Goal: Information Seeking & Learning: Learn about a topic

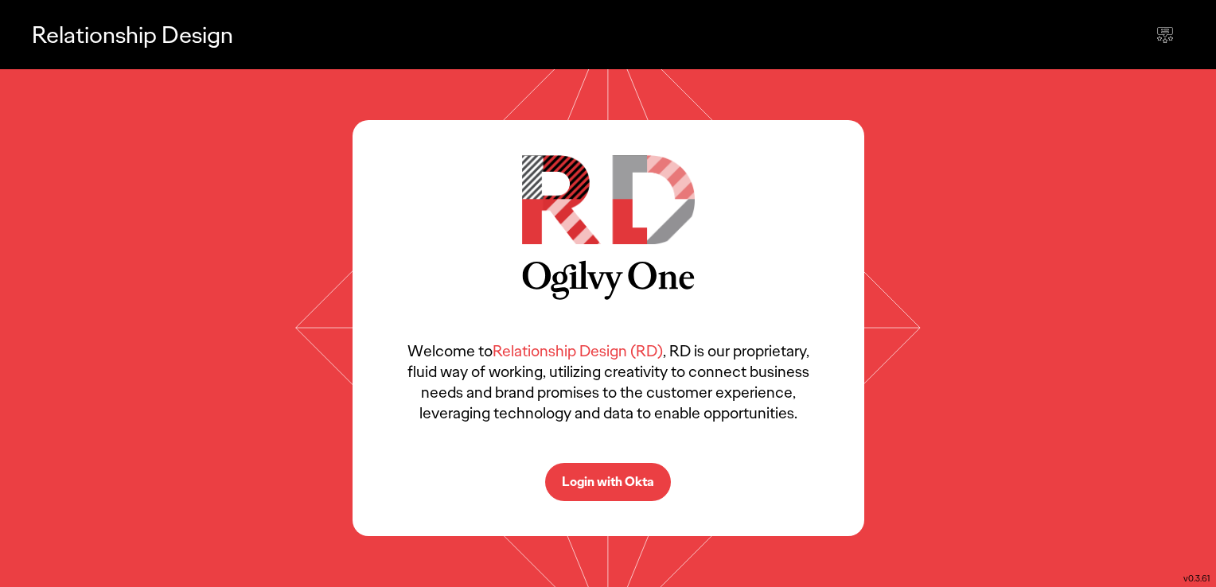
click at [598, 478] on p "Login with Okta" at bounding box center [608, 482] width 92 height 13
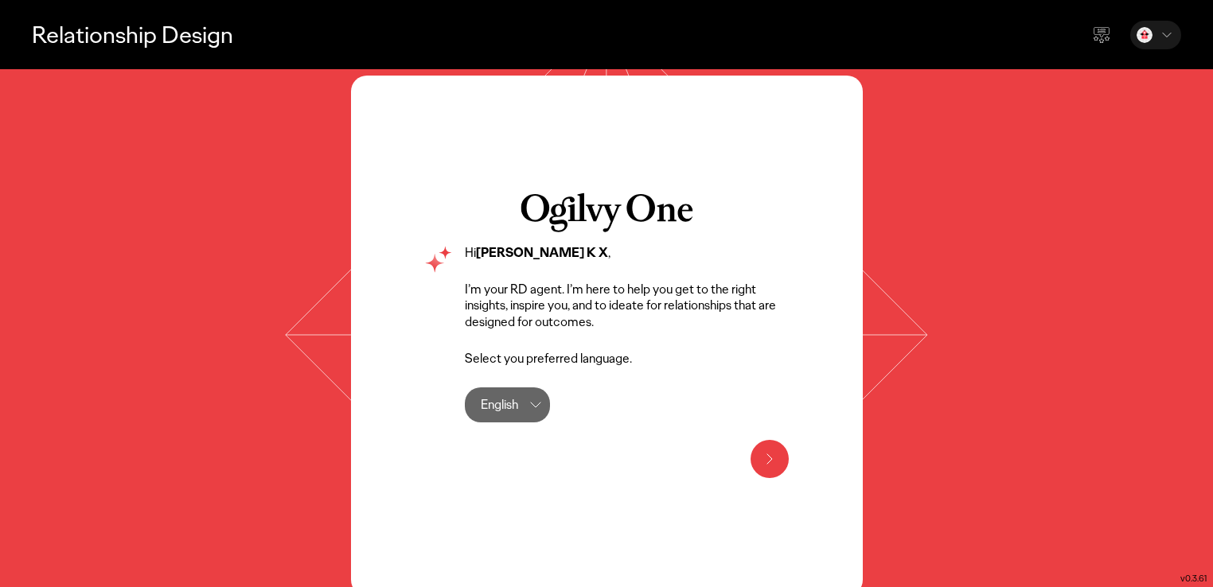
click at [499, 408] on div "English" at bounding box center [499, 405] width 37 height 35
click at [522, 458] on label "English" at bounding box center [529, 451] width 94 height 32
click at [771, 468] on icon at bounding box center [769, 459] width 19 height 19
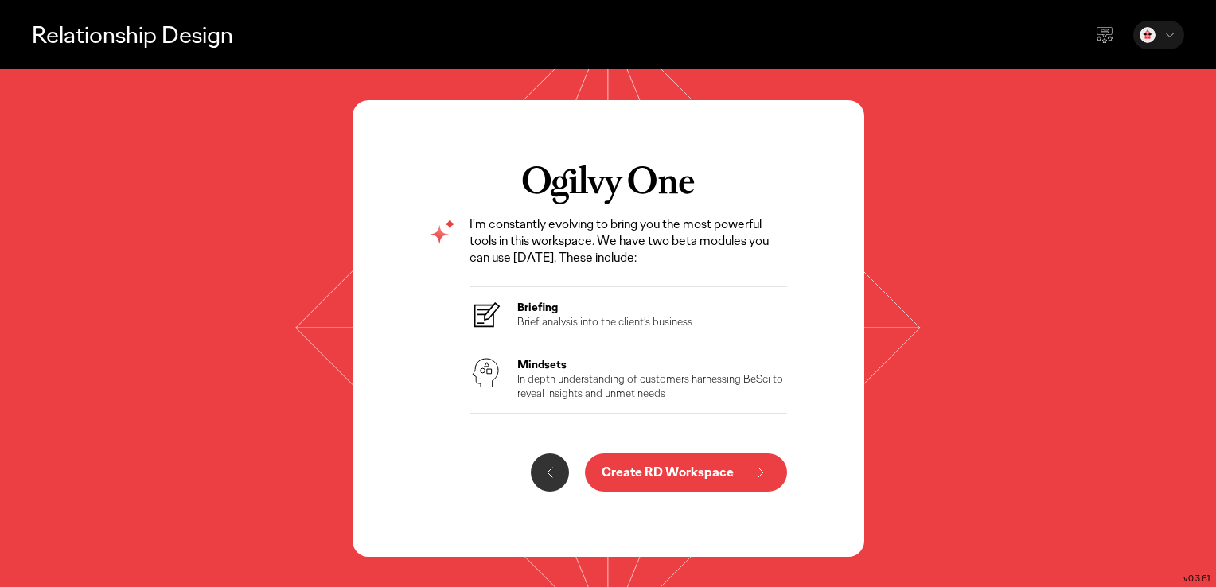
click at [576, 387] on p "In depth understanding of customers harnessing BeSci to reveal insights and unm…" at bounding box center [652, 386] width 271 height 29
click at [537, 316] on p "Brief analysis into the client’s business" at bounding box center [604, 321] width 175 height 14
click at [733, 474] on p "Create RD Workspace" at bounding box center [668, 472] width 132 height 13
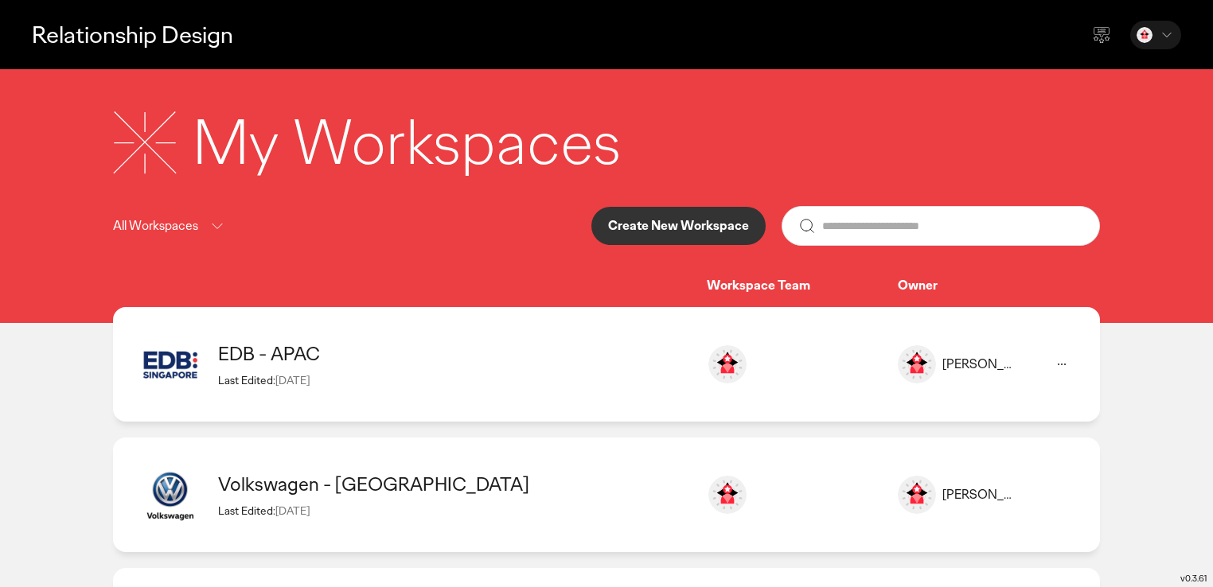
click at [287, 355] on div "EDB - APAC" at bounding box center [454, 353] width 473 height 25
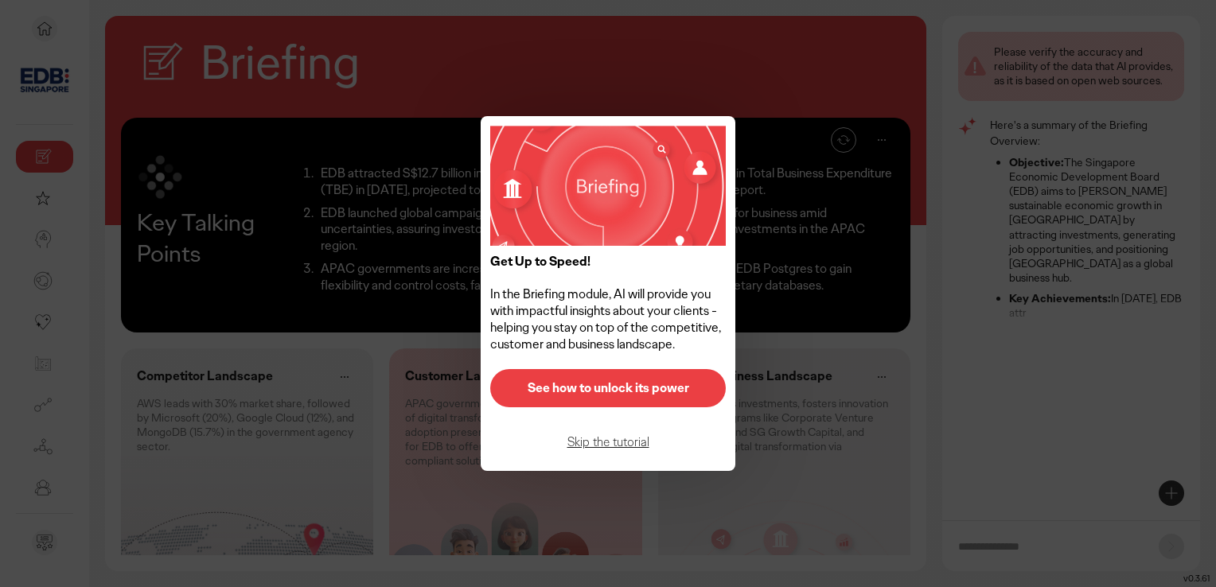
click at [638, 389] on p "See how to unlock its power" at bounding box center [608, 388] width 202 height 13
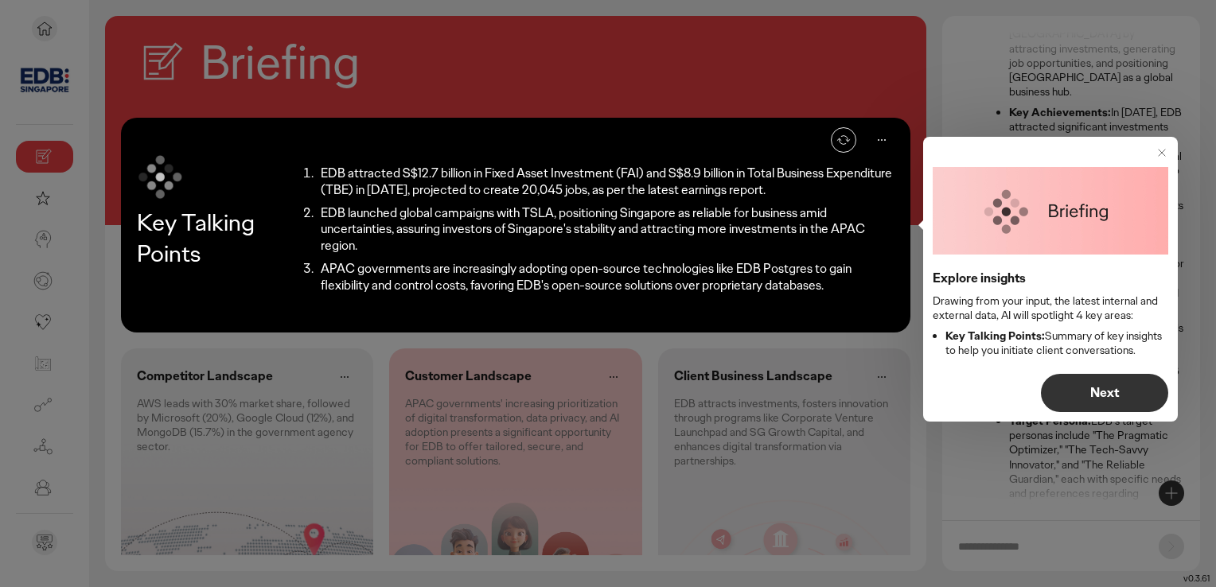
scroll to position [208, 0]
click at [1118, 393] on p "Next" at bounding box center [1105, 393] width 94 height 13
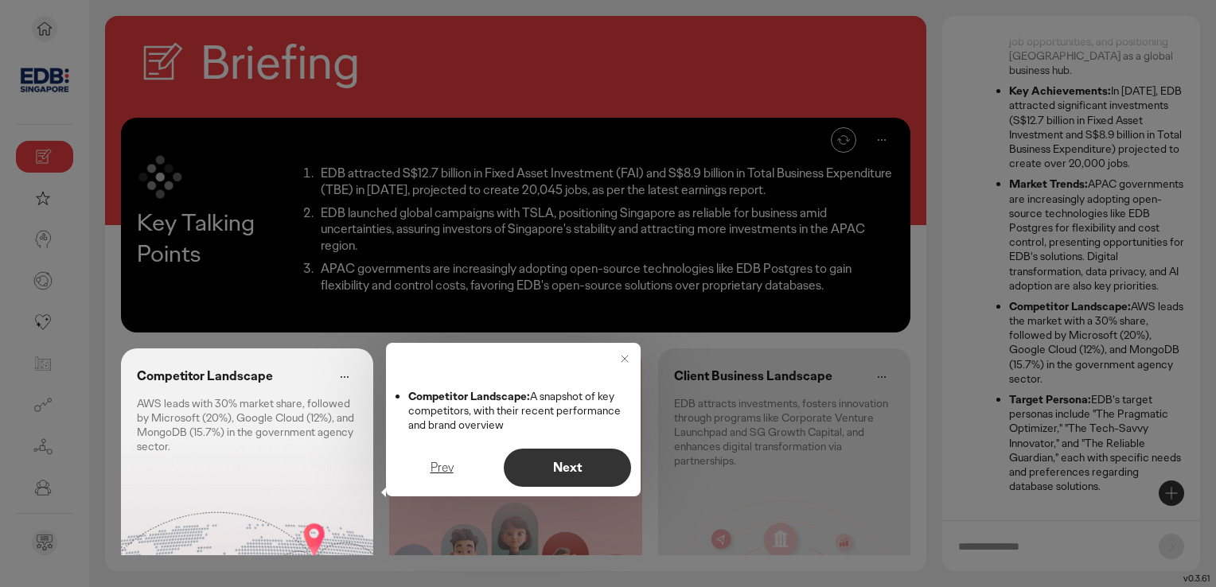
scroll to position [111, 0]
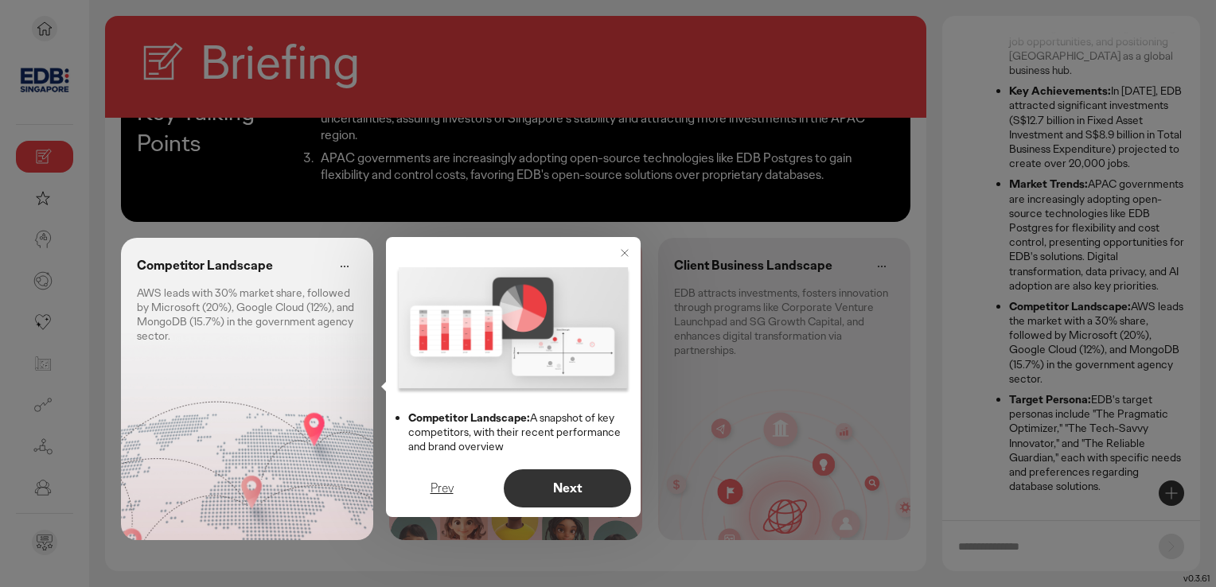
click at [561, 499] on button "Next" at bounding box center [567, 489] width 127 height 38
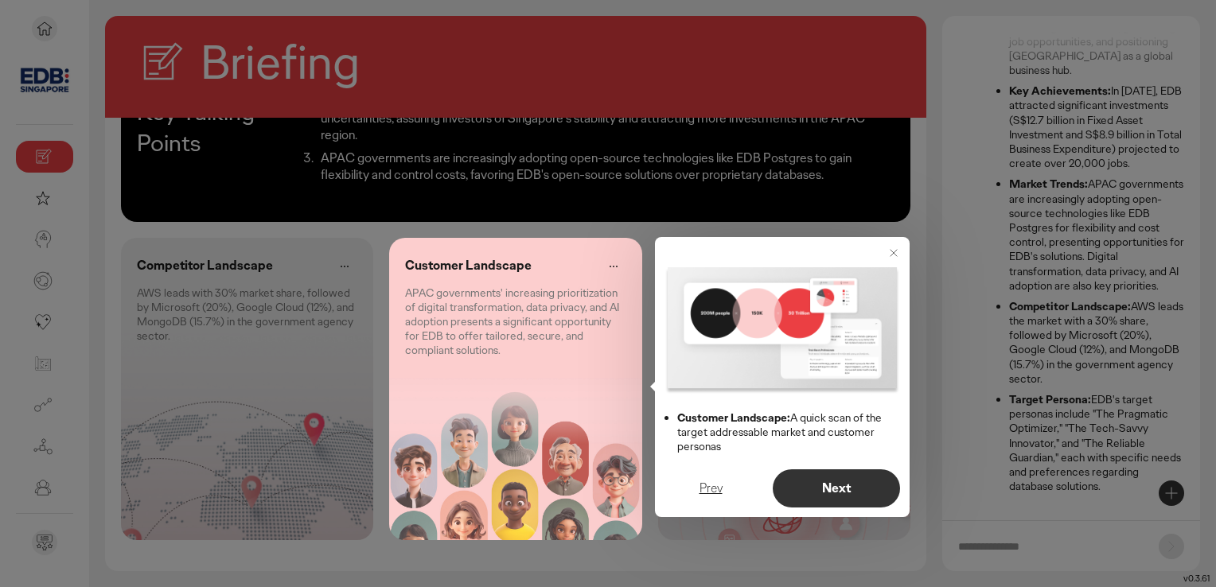
click at [829, 498] on button "Next" at bounding box center [836, 489] width 127 height 38
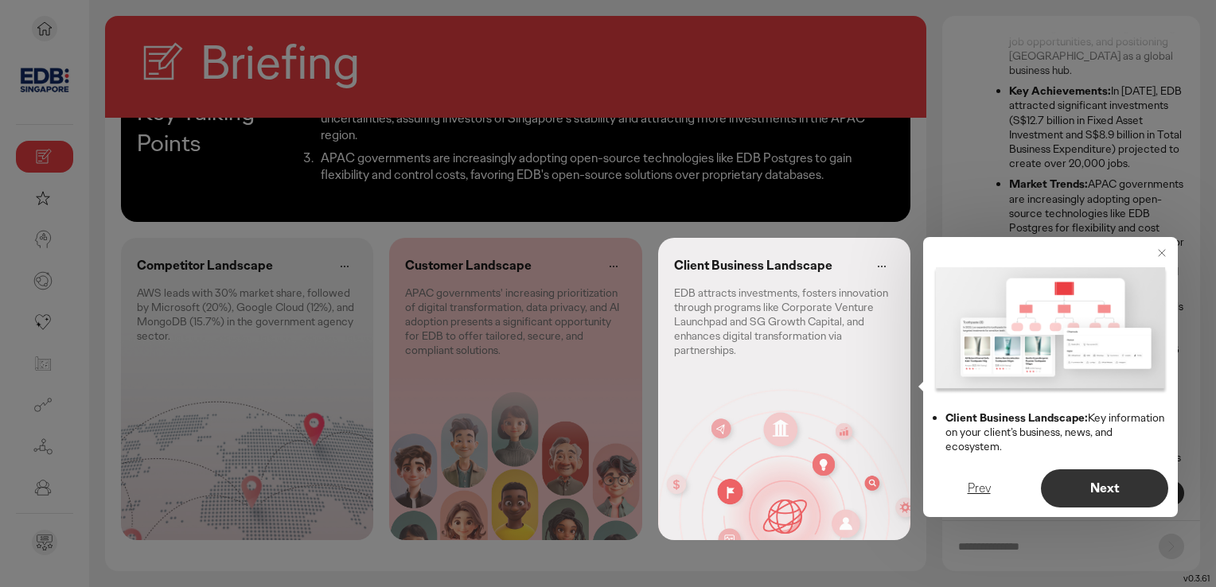
click at [1102, 490] on p "Next" at bounding box center [1105, 488] width 94 height 13
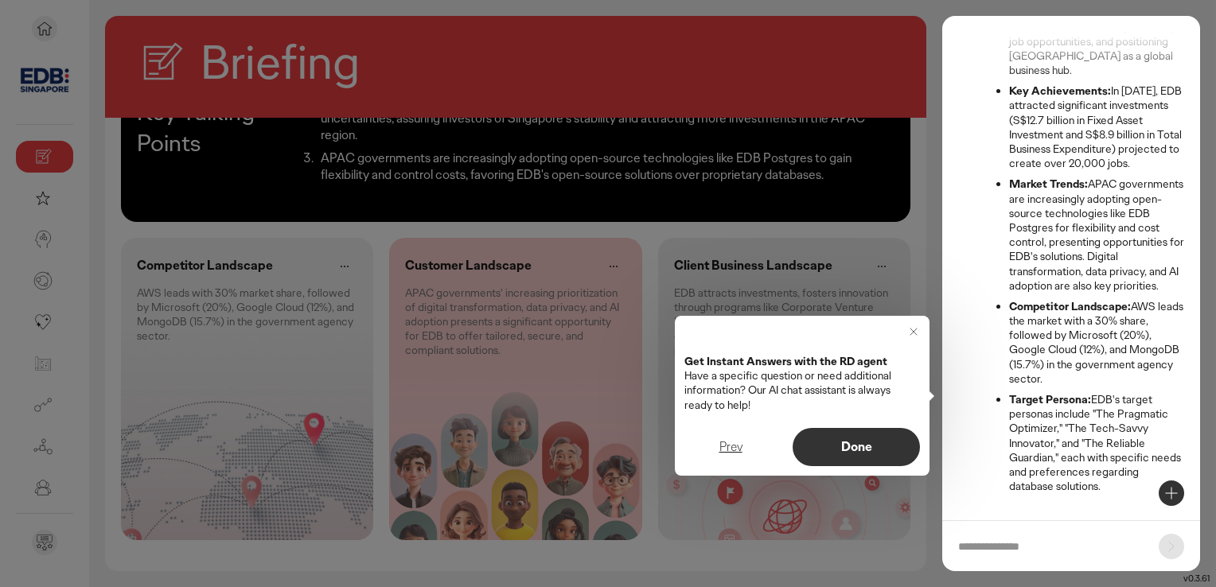
click at [849, 446] on p "Done" at bounding box center [857, 447] width 94 height 13
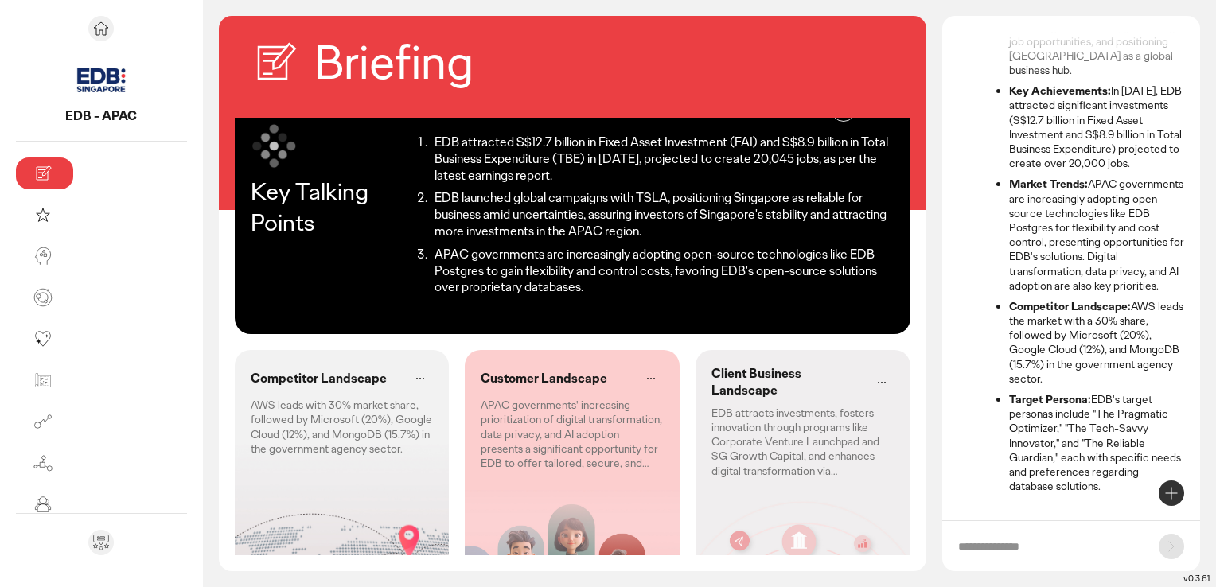
scroll to position [0, 0]
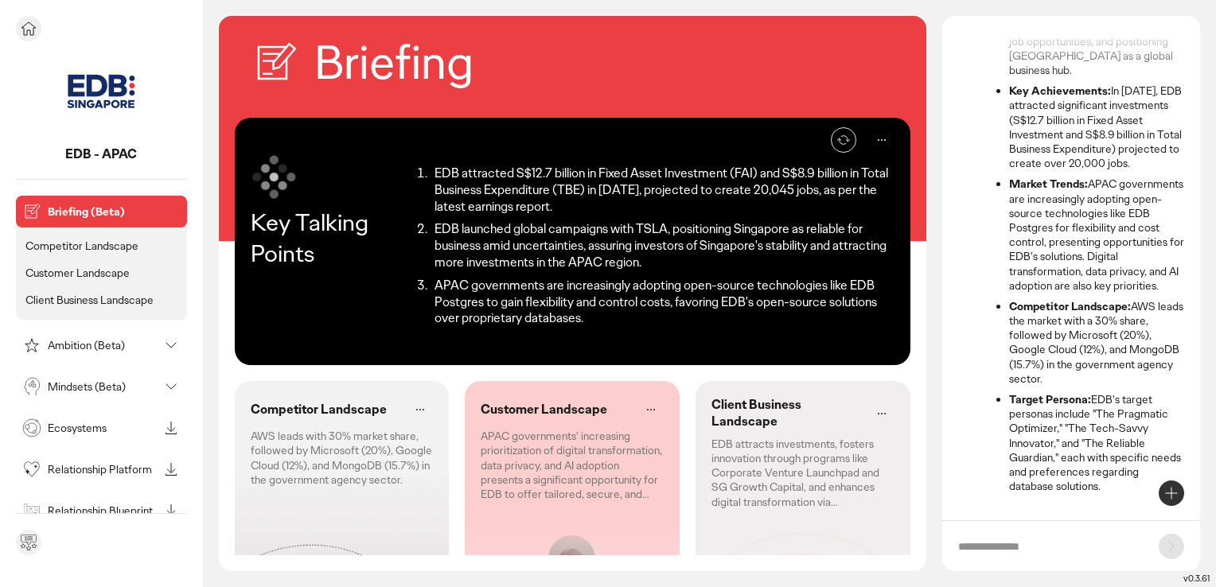
click at [139, 245] on p "Competitor Landscape" at bounding box center [81, 246] width 113 height 14
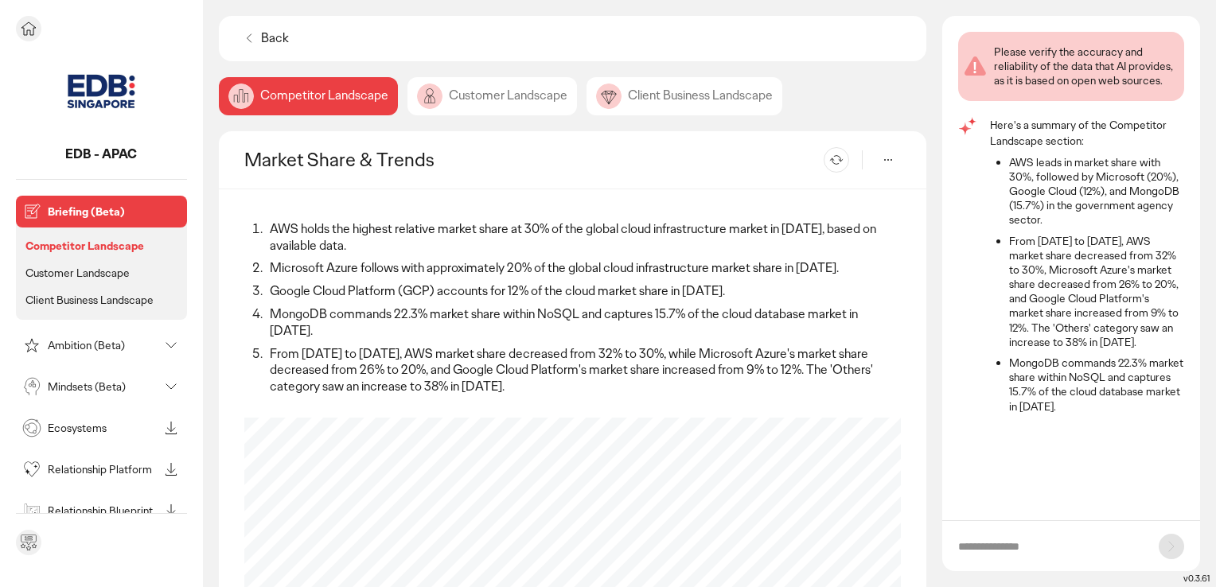
click at [111, 270] on p "Customer Landscape" at bounding box center [77, 273] width 104 height 14
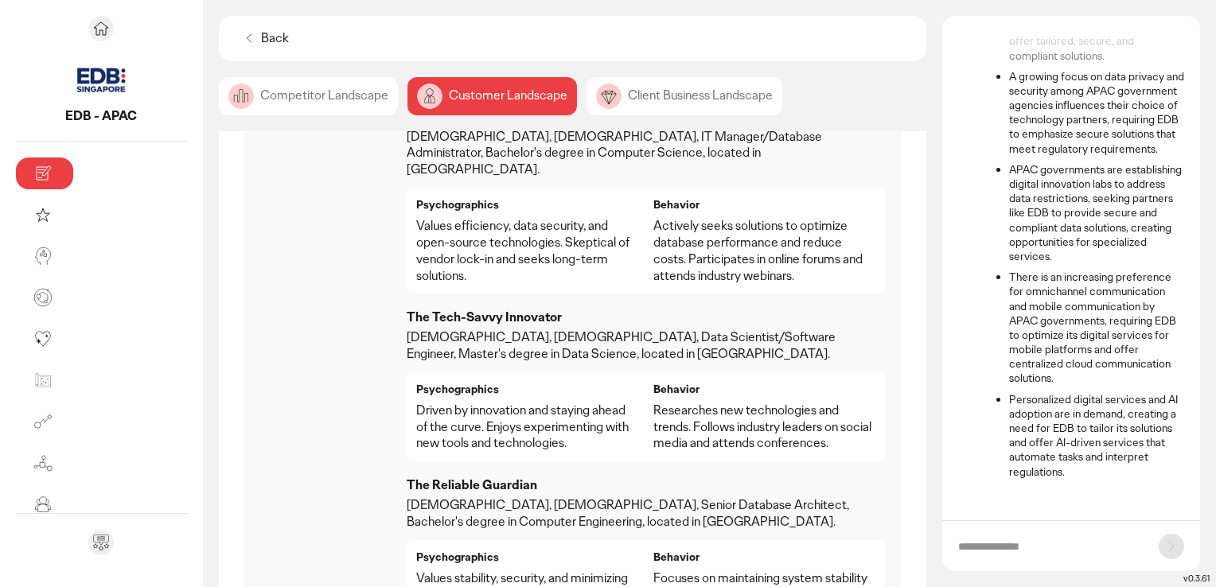
scroll to position [428, 0]
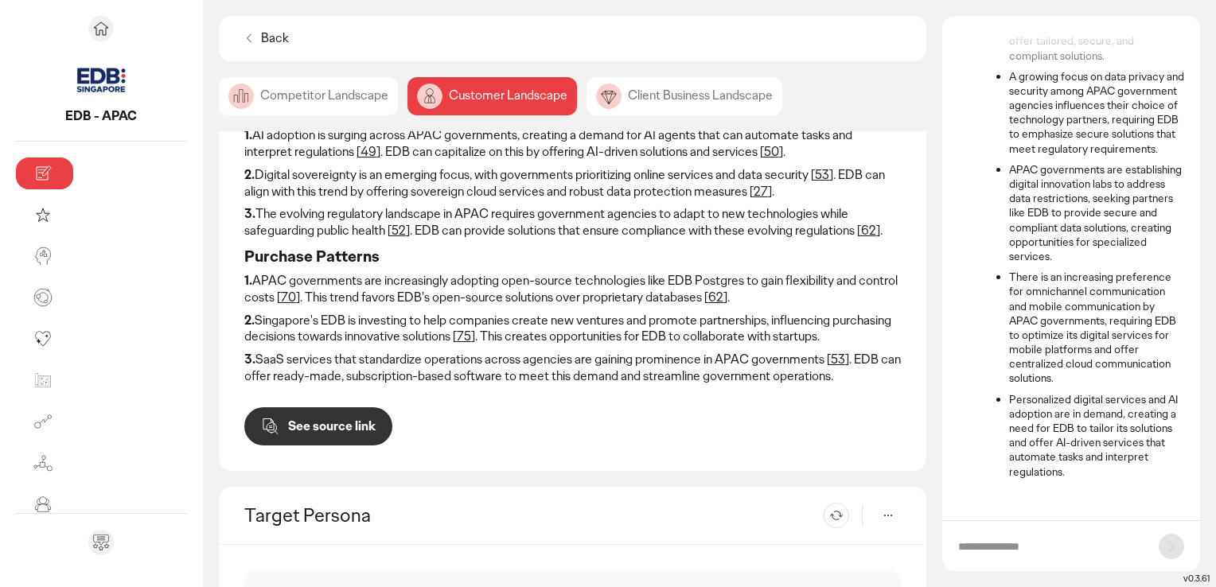
click at [587, 103] on div "Client Business Landscape" at bounding box center [685, 96] width 196 height 38
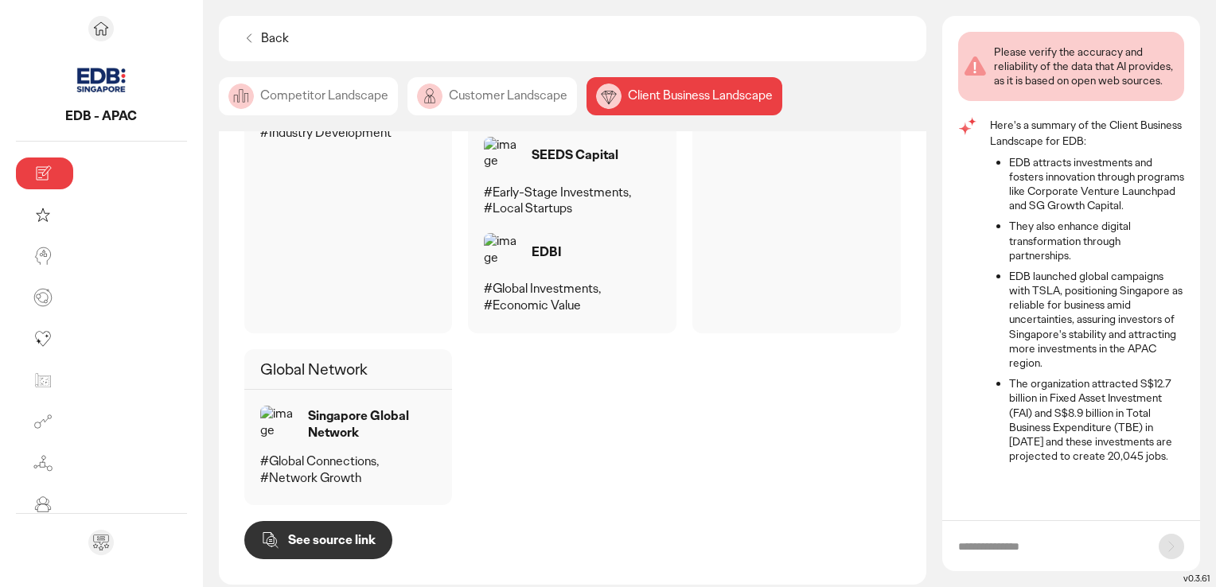
scroll to position [1091, 0]
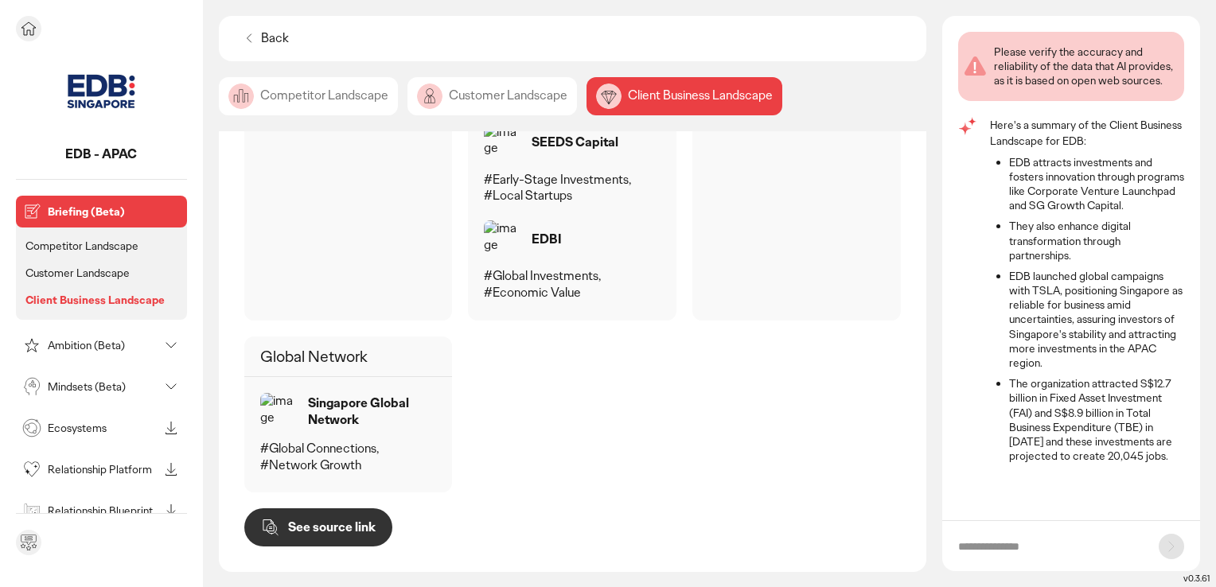
click at [96, 387] on p "Mindsets (Beta)" at bounding box center [103, 386] width 111 height 11
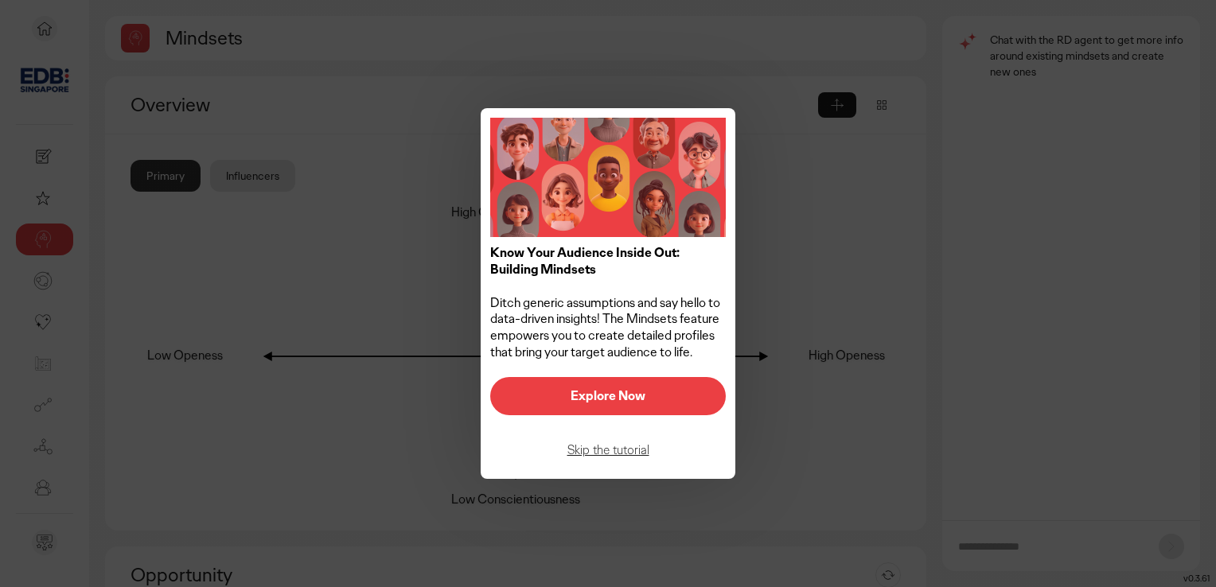
click at [612, 395] on p "Explore Now" at bounding box center [608, 396] width 202 height 13
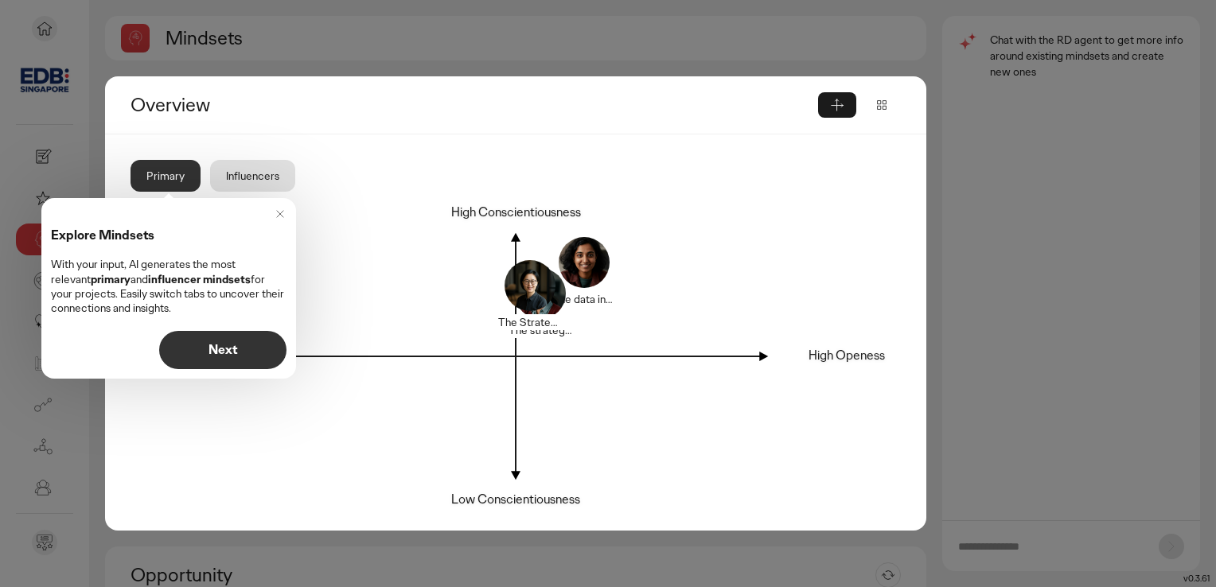
click at [244, 348] on p "Next" at bounding box center [223, 350] width 94 height 13
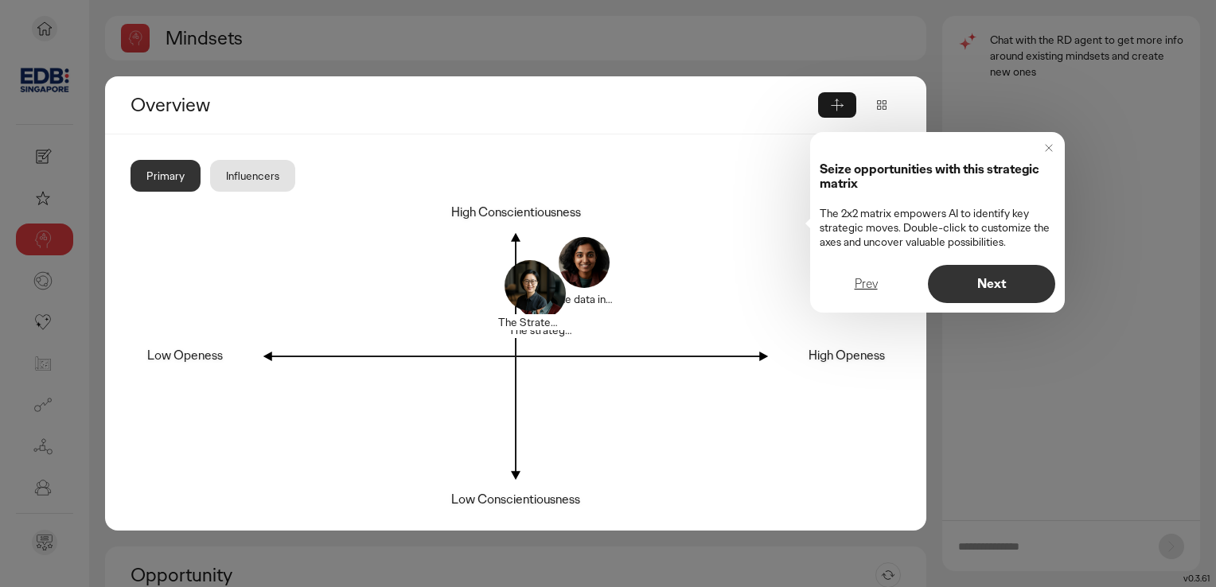
click at [1000, 296] on button "Next" at bounding box center [991, 284] width 127 height 38
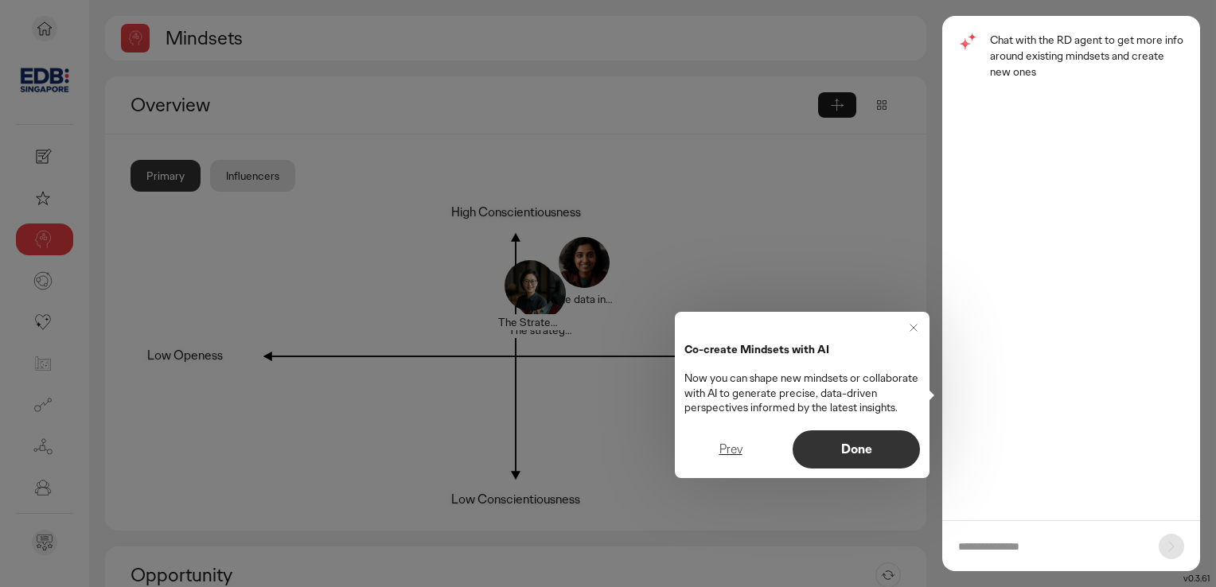
click at [811, 451] on p "Done" at bounding box center [857, 449] width 94 height 13
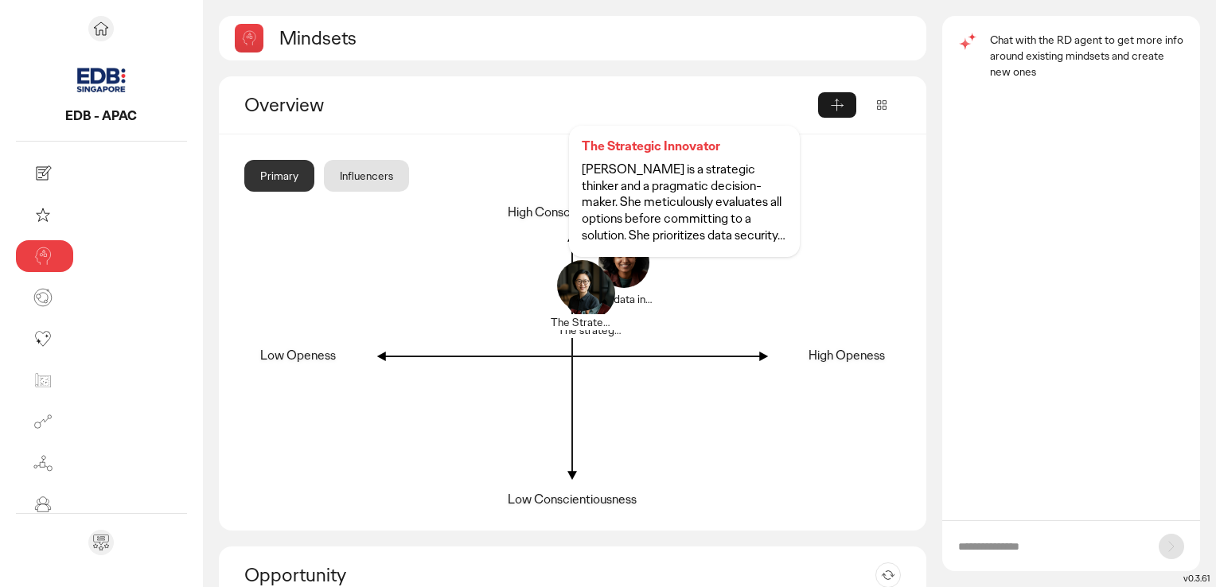
click at [544, 282] on div at bounding box center [582, 295] width 76 height 76
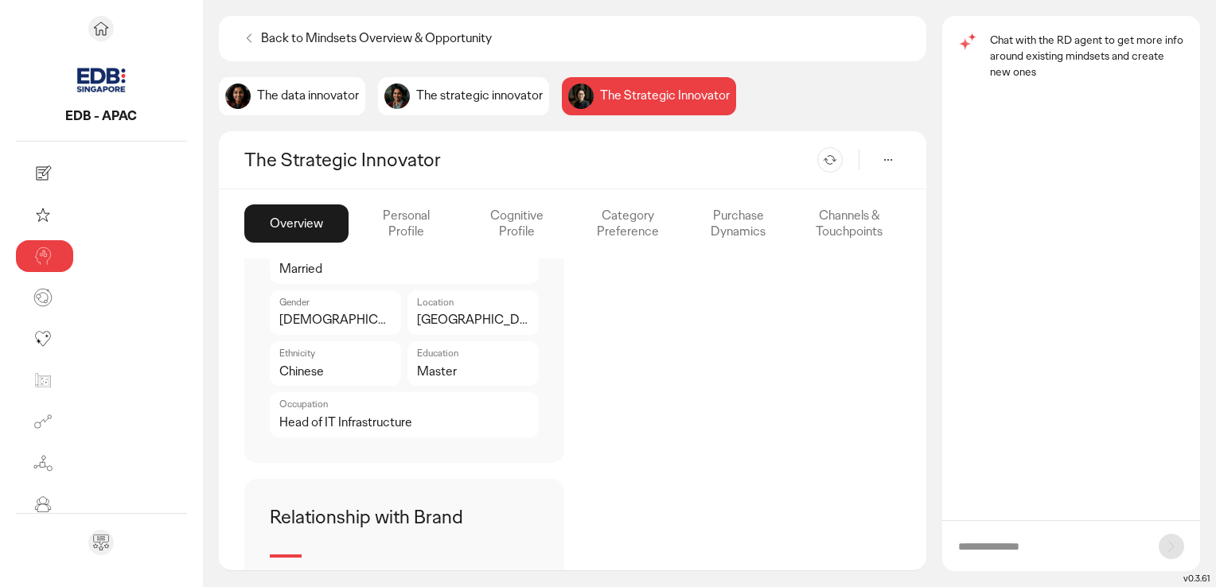
scroll to position [677, 0]
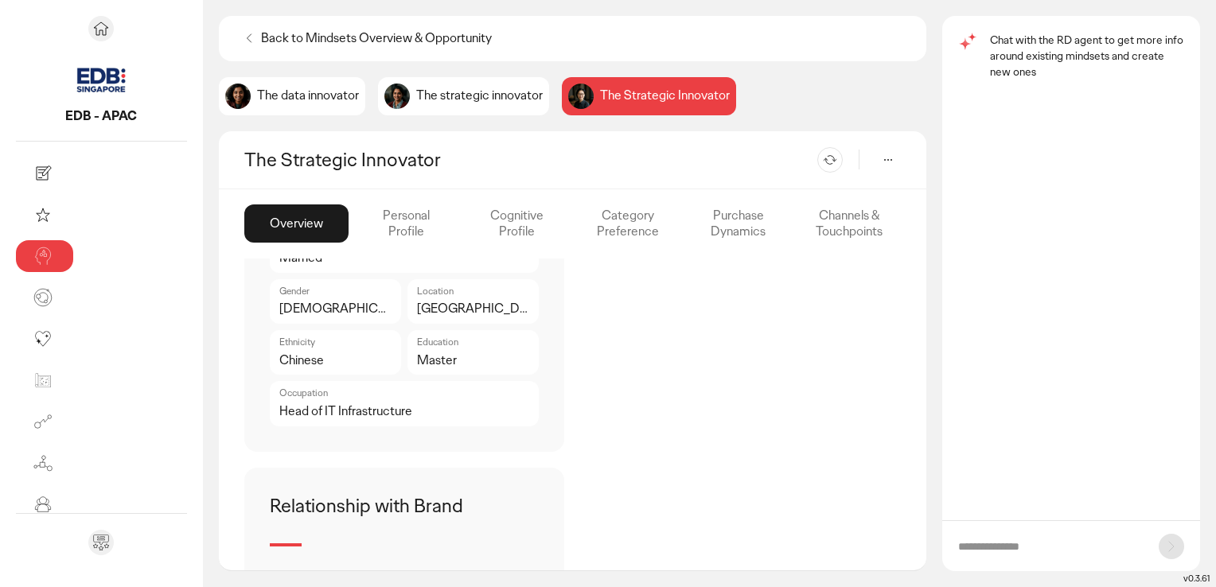
click at [465, 223] on div "Personal Profile" at bounding box center [517, 224] width 104 height 38
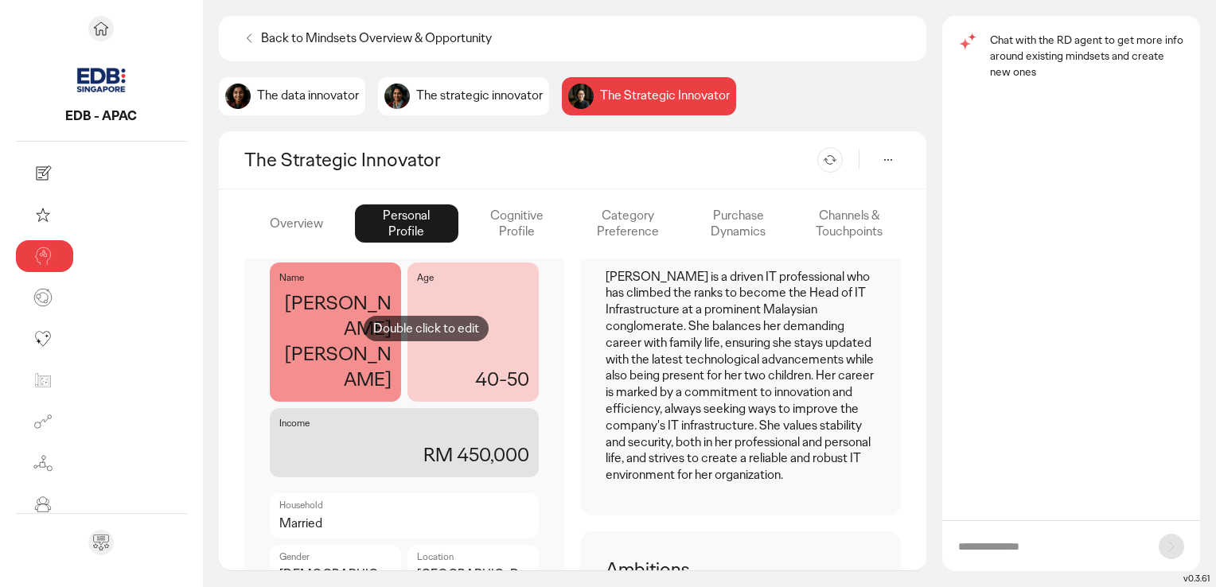
scroll to position [490, 0]
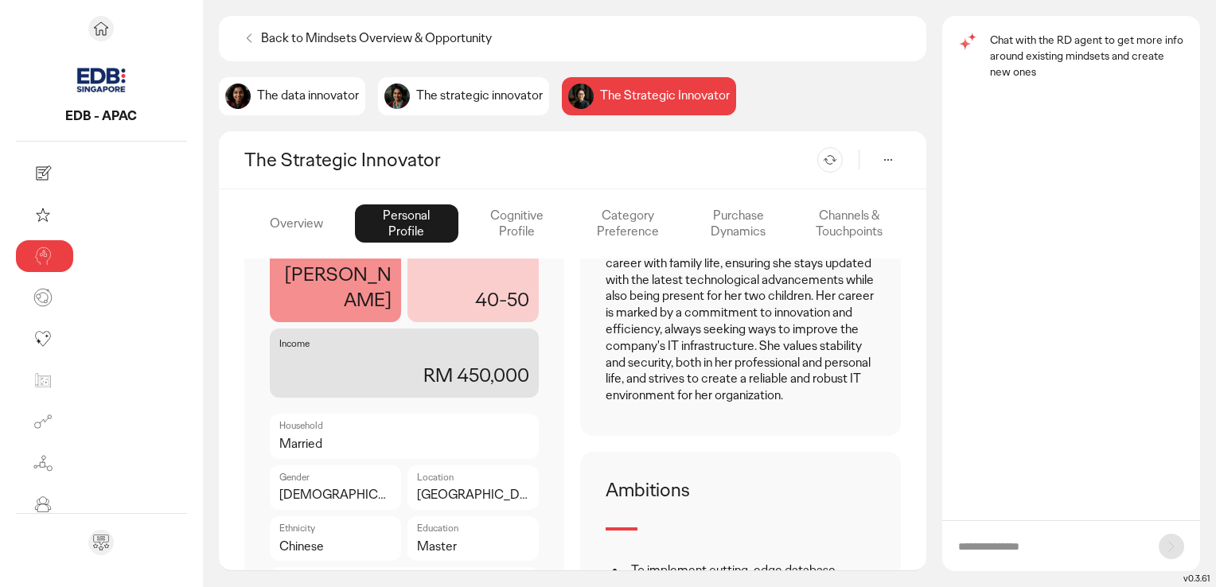
click at [575, 229] on div "Cognitive Profile" at bounding box center [627, 224] width 104 height 38
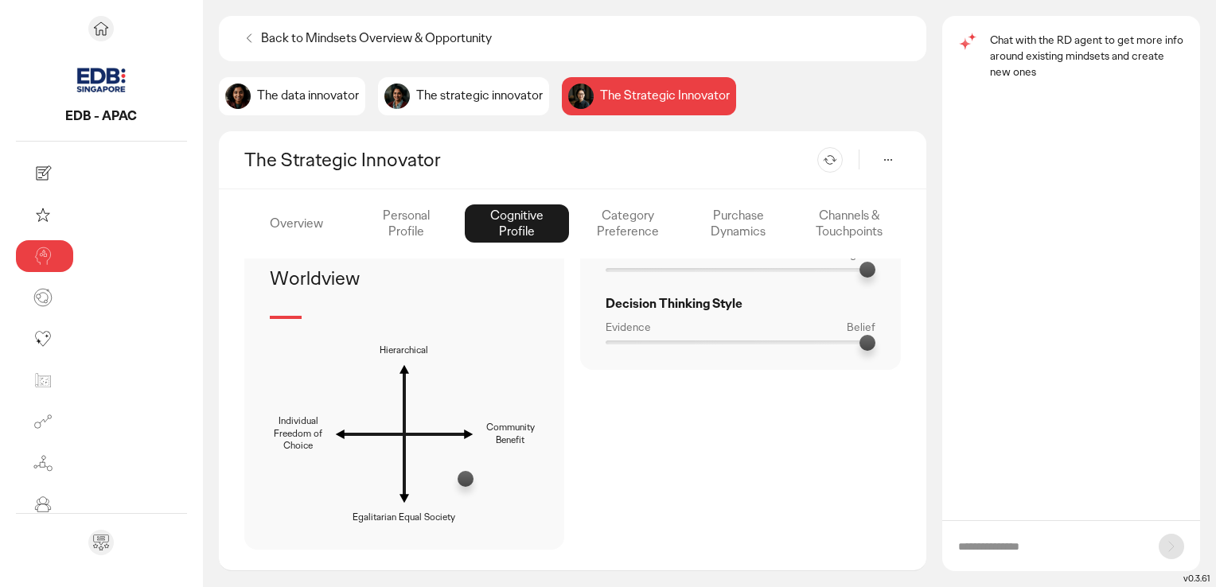
scroll to position [817, 0]
click at [686, 231] on div "Category Preference" at bounding box center [738, 224] width 104 height 38
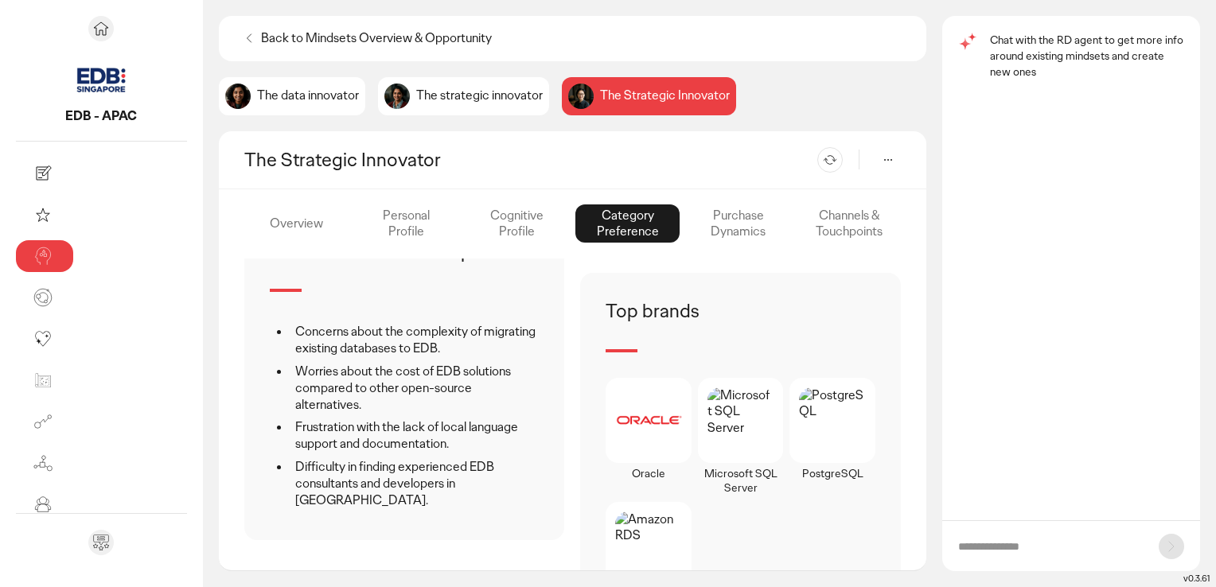
scroll to position [927, 0]
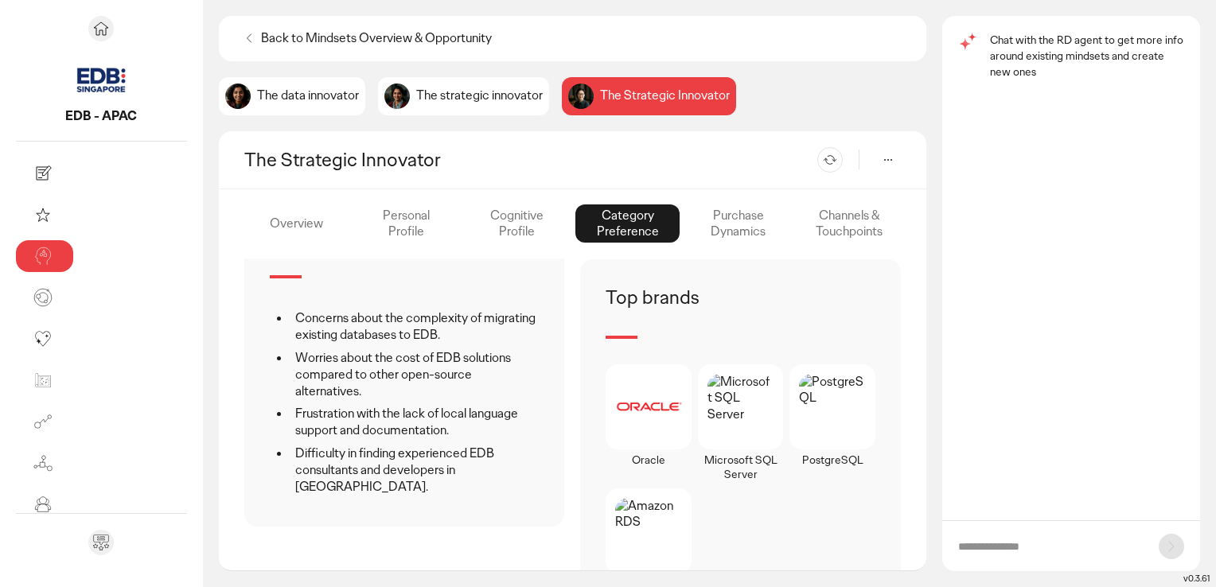
click at [797, 229] on div "Purchase Dynamics" at bounding box center [849, 224] width 104 height 38
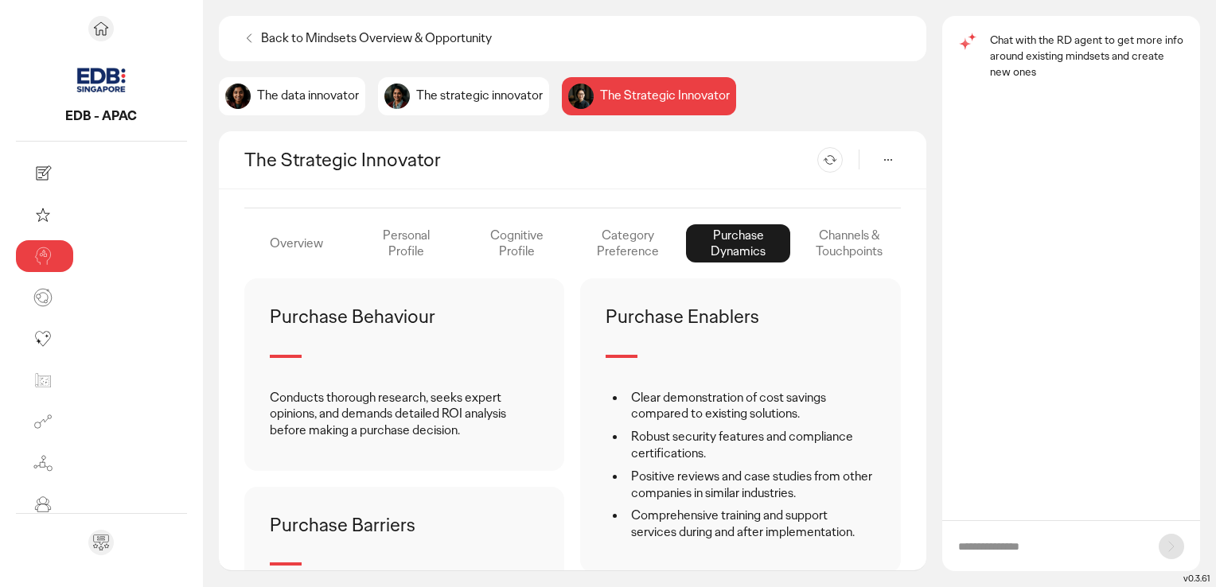
scroll to position [252, 0]
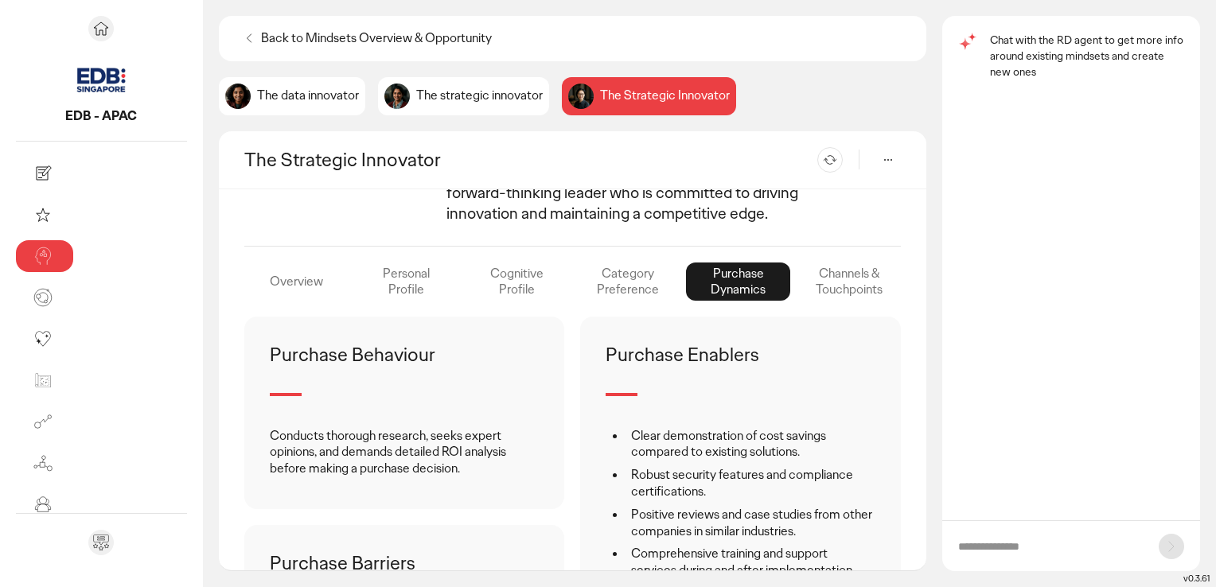
click at [846, 263] on div "Channels & Touchpoints" at bounding box center [849, 282] width 104 height 38
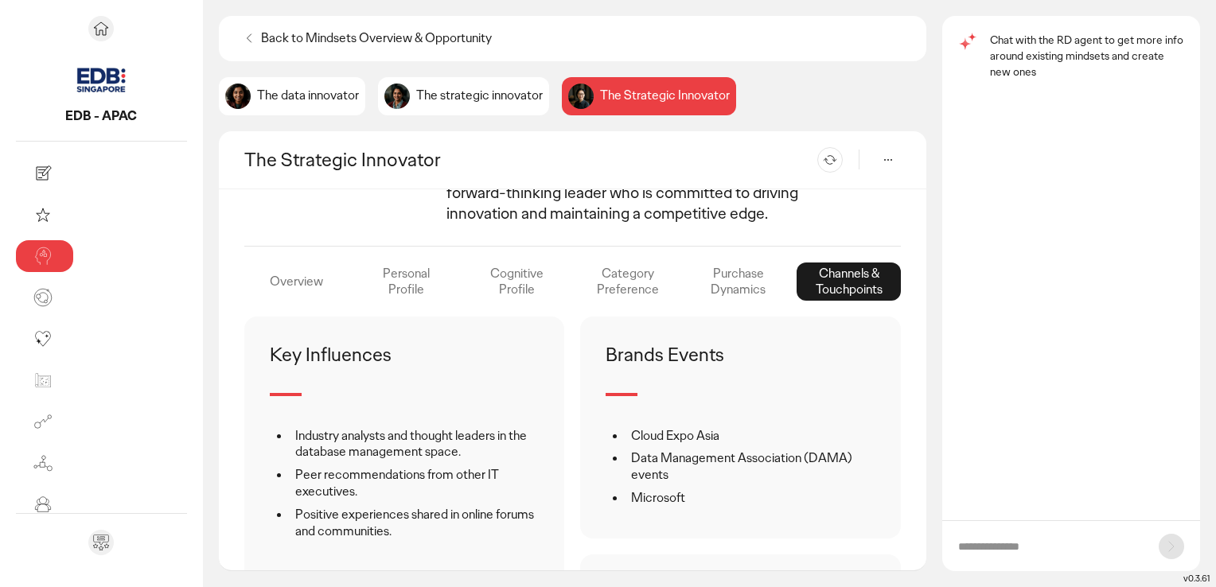
scroll to position [331, 0]
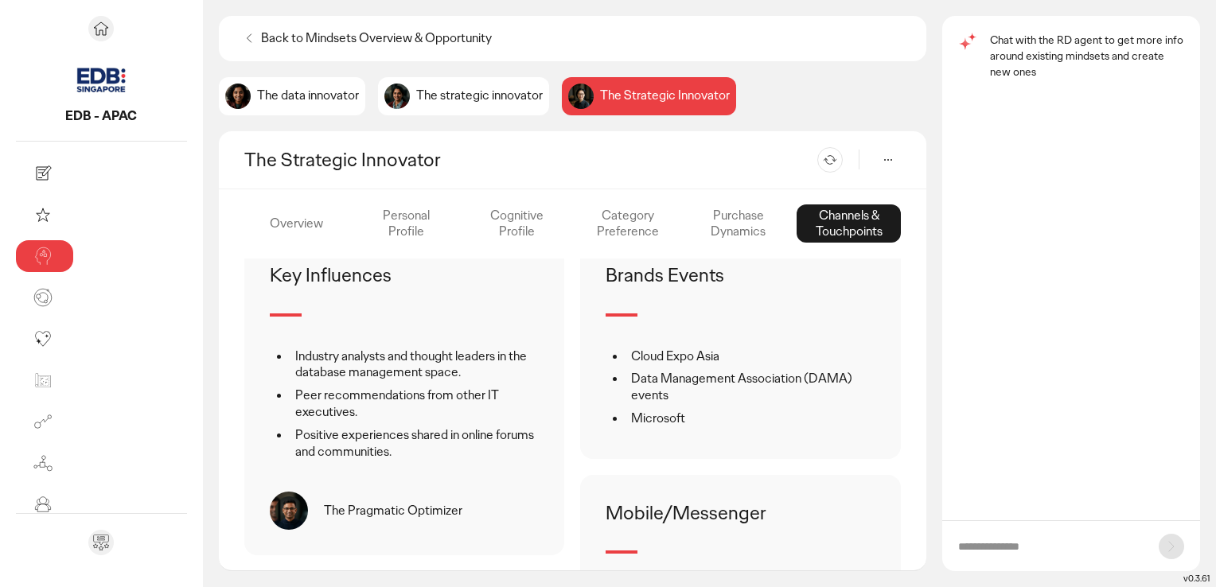
click at [257, 91] on p "The data innovator" at bounding box center [308, 96] width 102 height 17
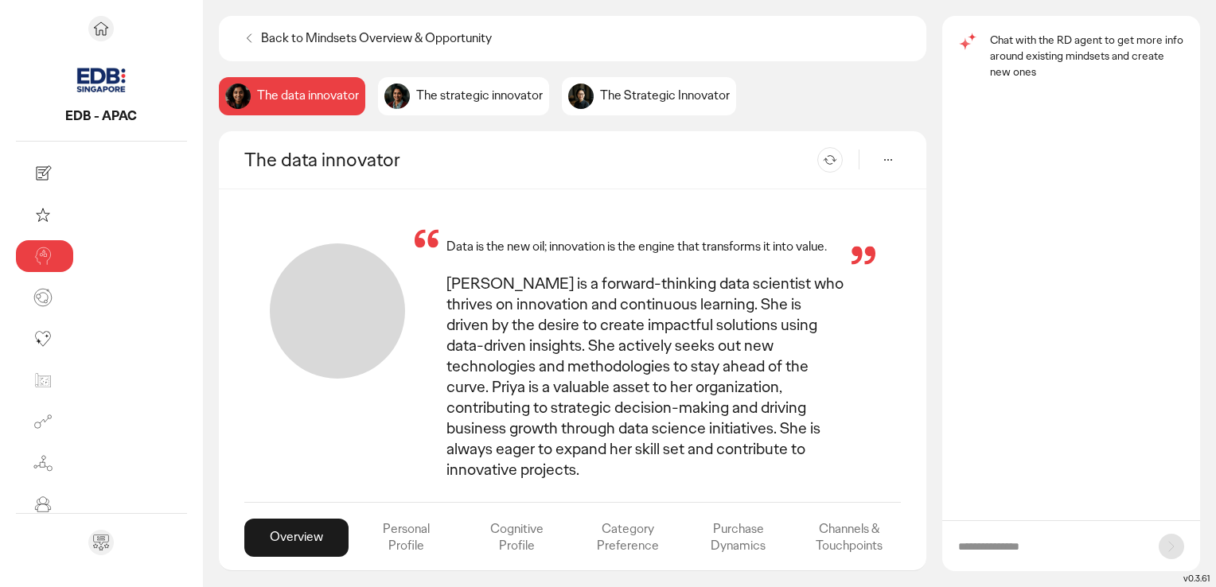
click at [241, 36] on icon at bounding box center [249, 38] width 16 height 16
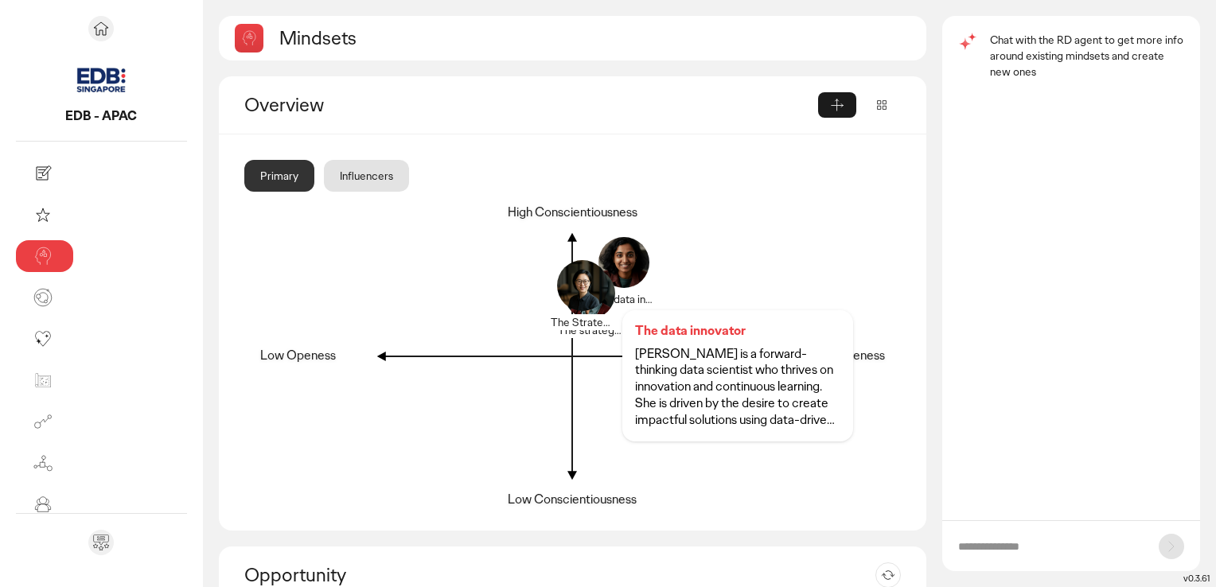
click at [595, 266] on div at bounding box center [624, 272] width 76 height 76
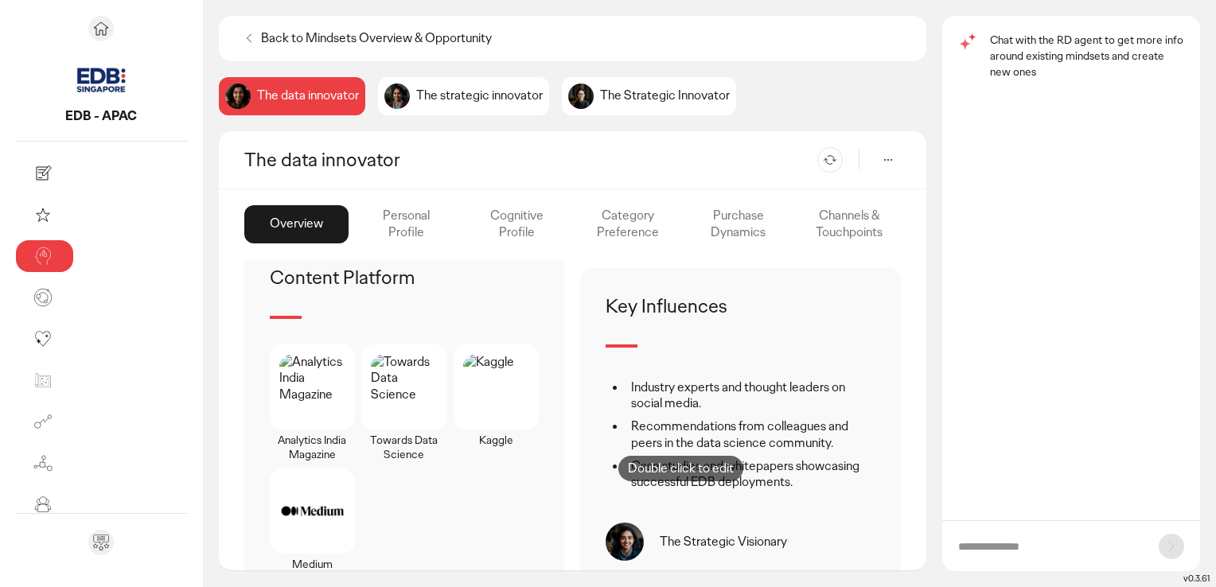
scroll to position [895, 0]
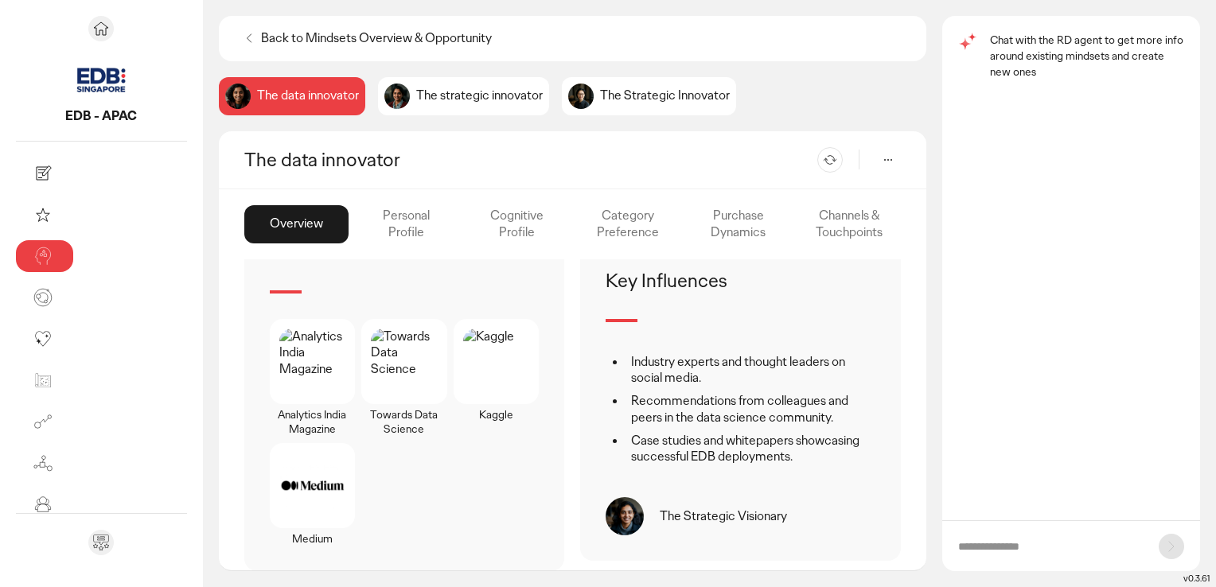
click at [465, 221] on div "Personal Profile" at bounding box center [517, 224] width 104 height 38
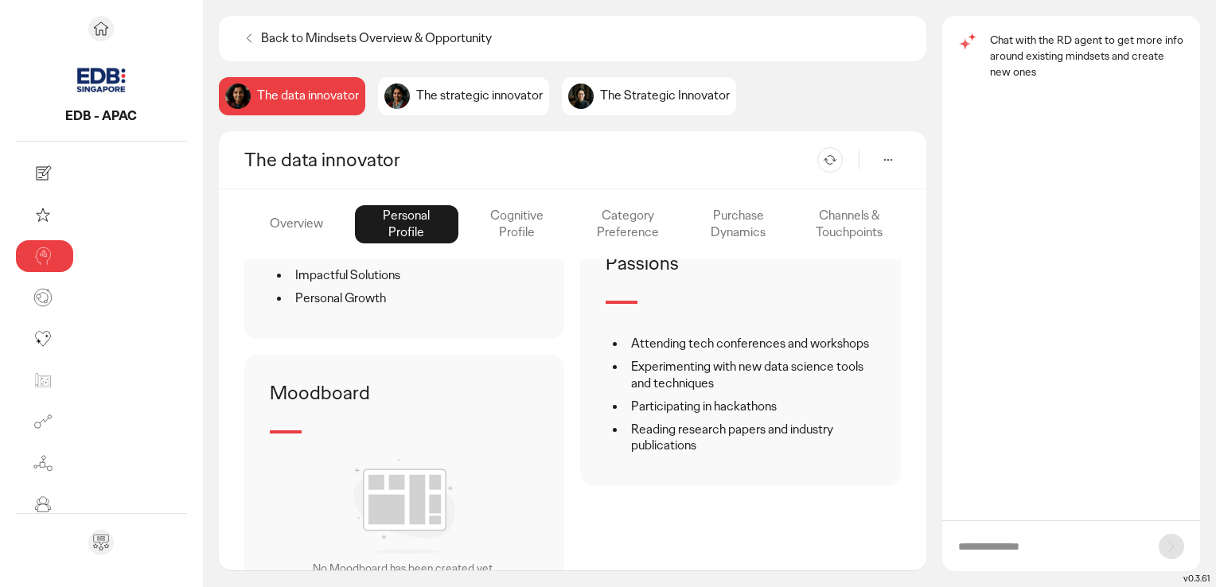
scroll to position [1008, 0]
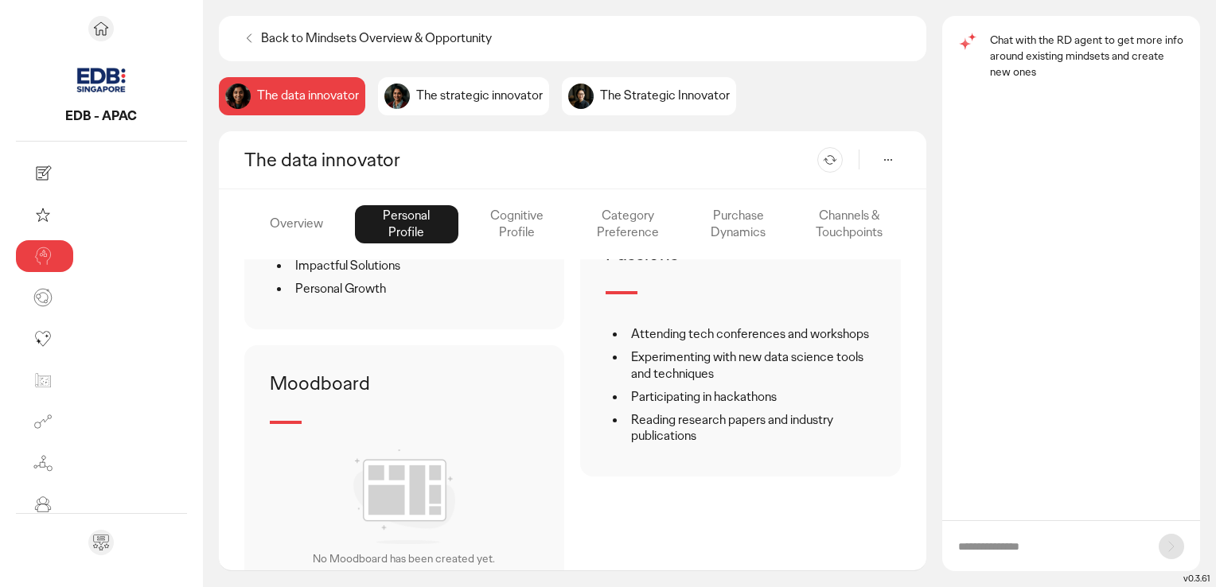
click at [575, 222] on div "Cognitive Profile" at bounding box center [627, 224] width 104 height 38
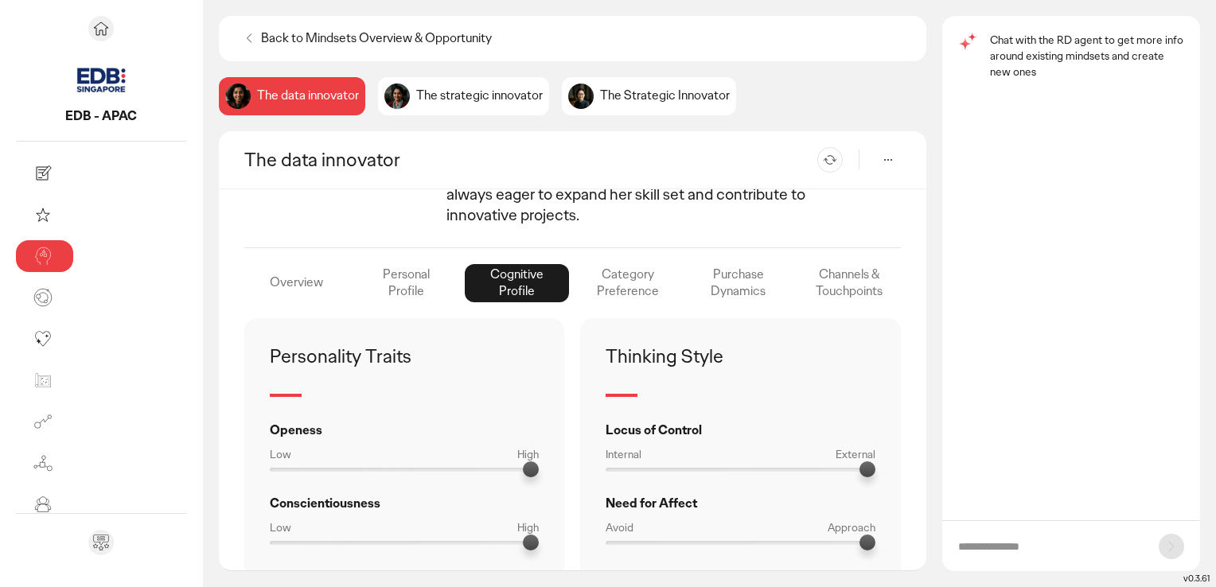
scroll to position [252, 0]
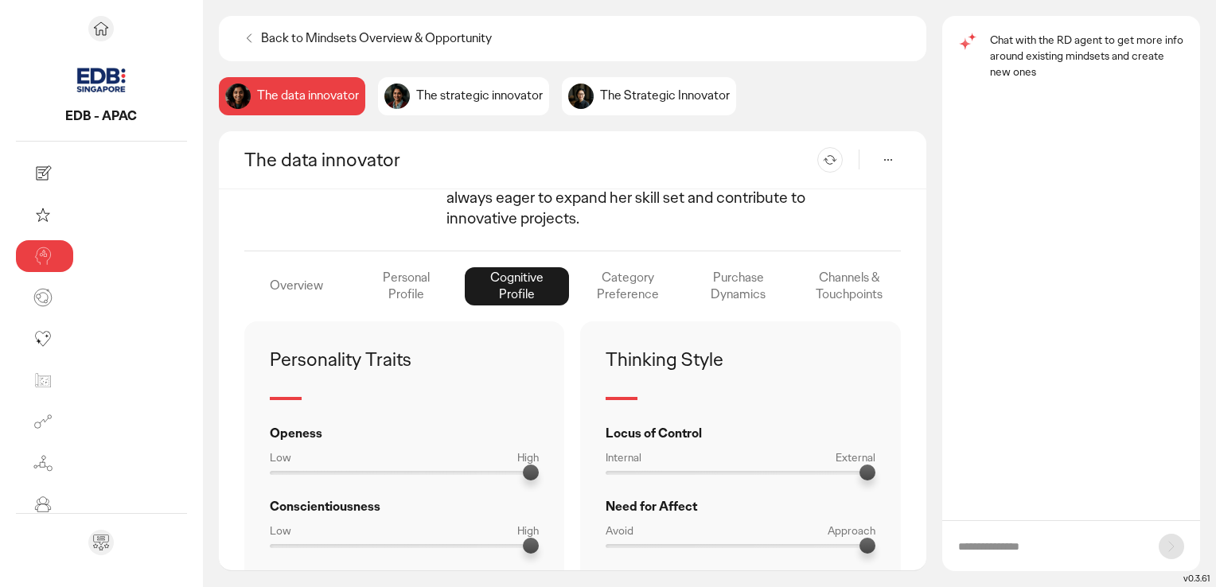
click at [686, 267] on div "Category Preference" at bounding box center [738, 286] width 104 height 38
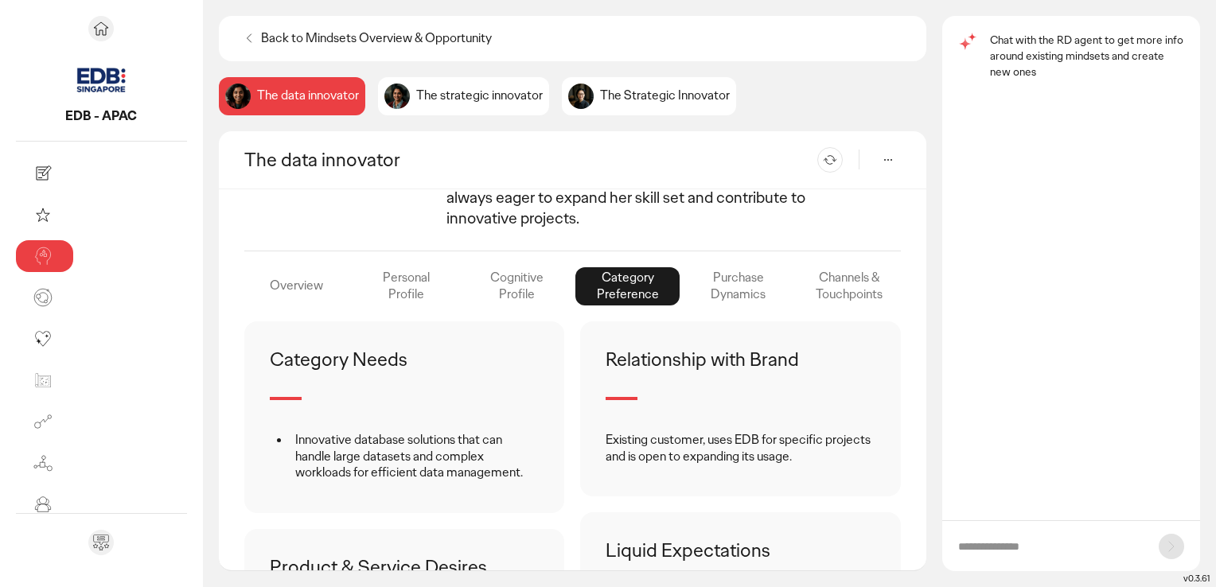
click at [241, 38] on icon at bounding box center [249, 38] width 16 height 16
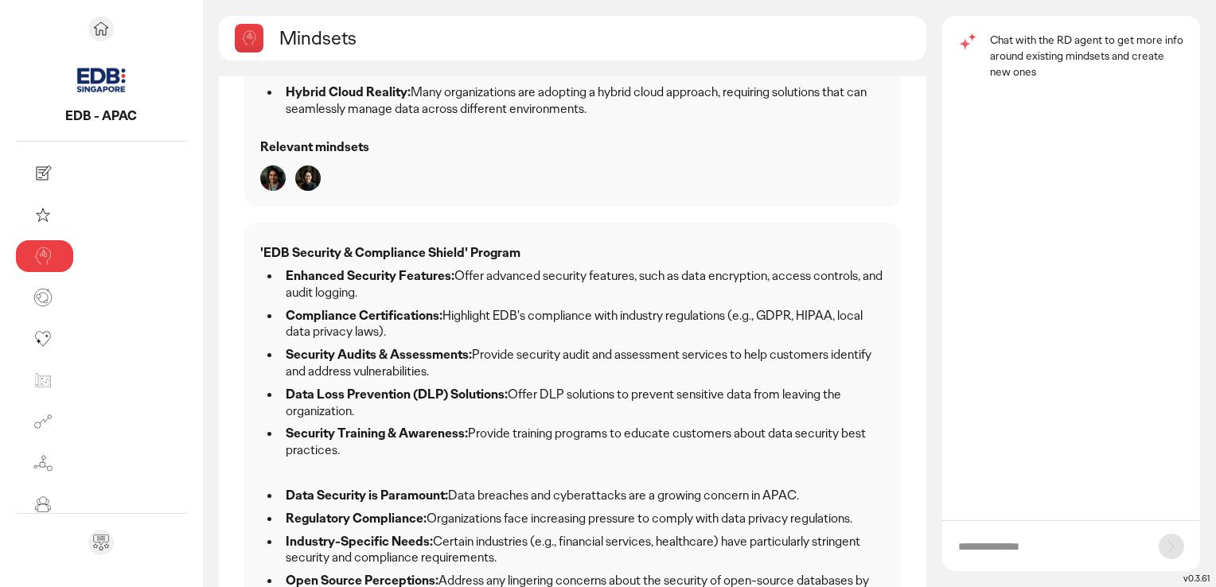
scroll to position [1485, 0]
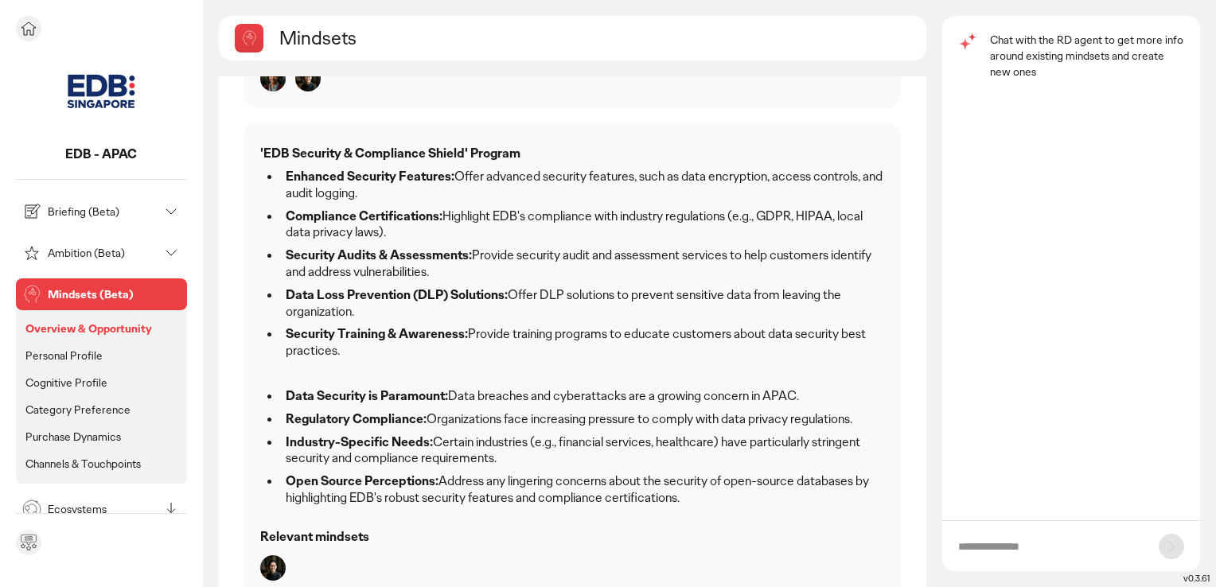
click at [117, 295] on p "Mindsets (Beta)" at bounding box center [114, 294] width 133 height 11
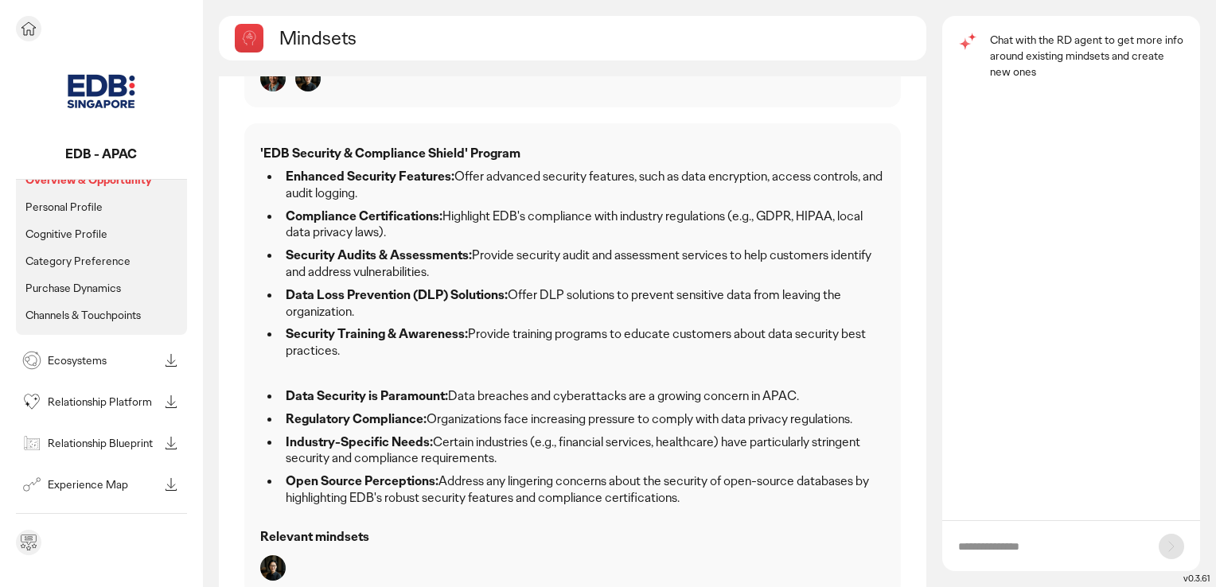
scroll to position [159, 0]
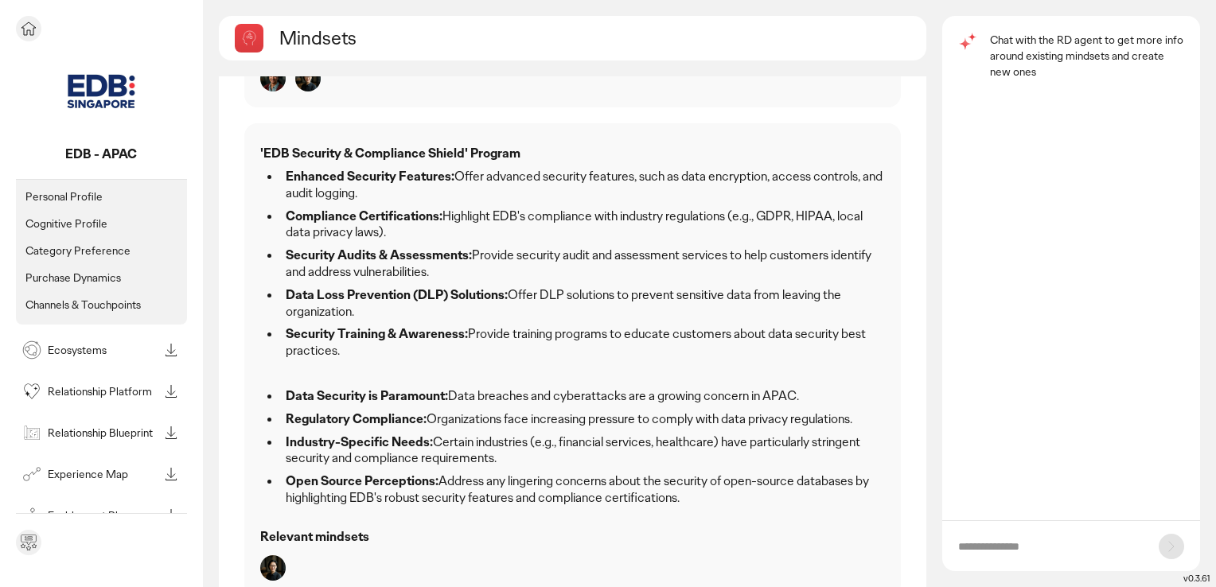
click at [86, 356] on p "Ecosystems" at bounding box center [103, 350] width 111 height 11
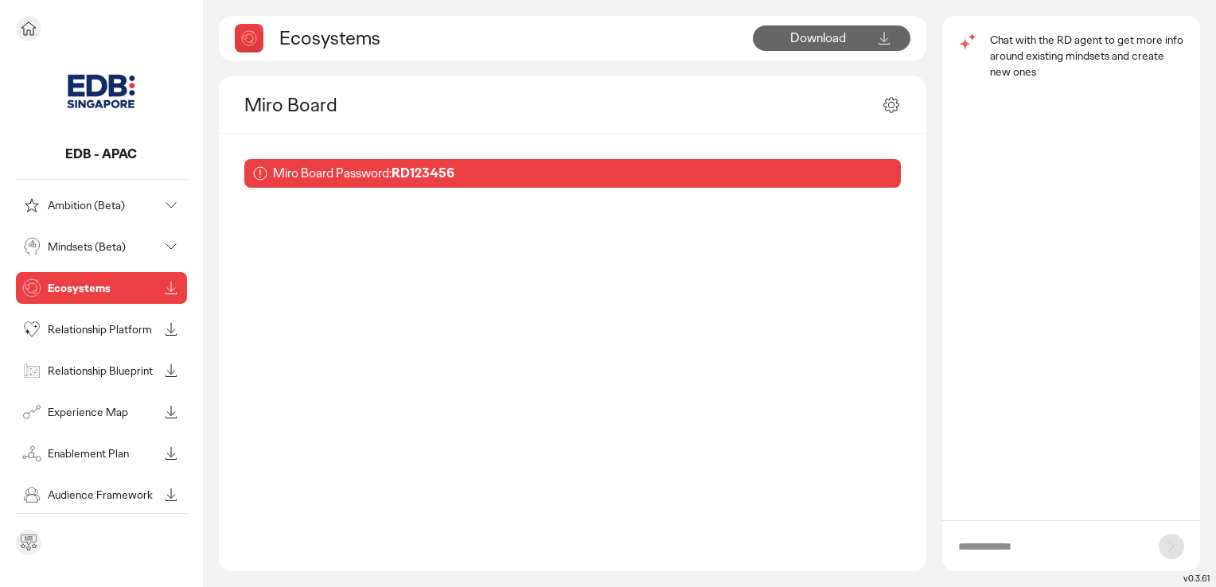
scroll to position [31, 0]
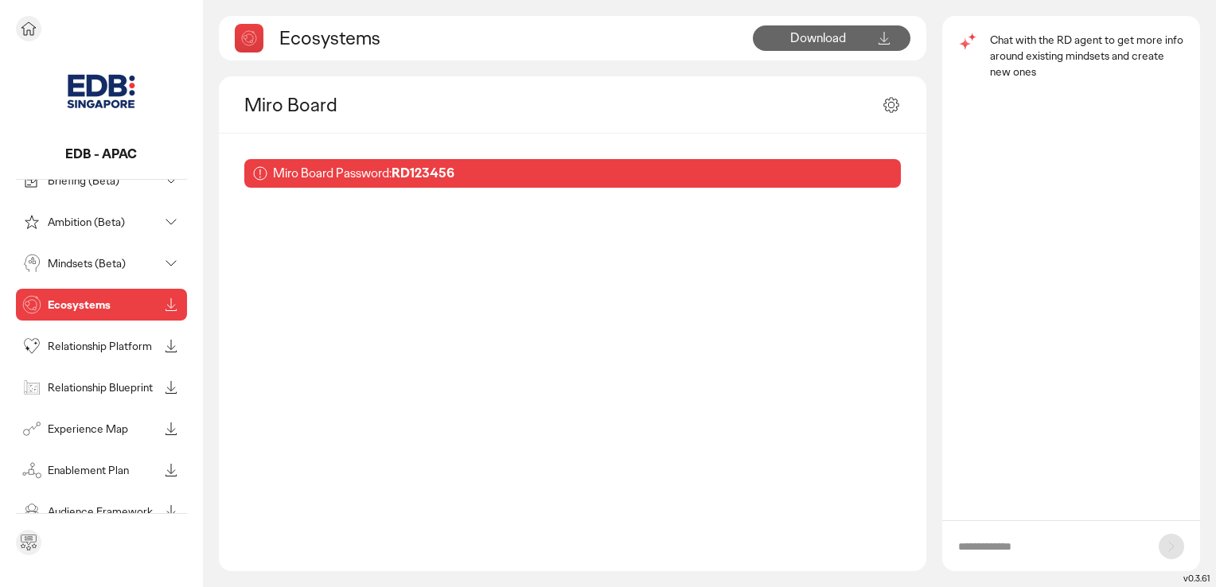
click at [50, 202] on div "Briefing (Beta) Ambition (Beta) Mindsets (Beta) Ecosystems Relationship Platfor…" at bounding box center [101, 367] width 171 height 404
click at [114, 223] on p "Ambition (Beta)" at bounding box center [103, 222] width 111 height 11
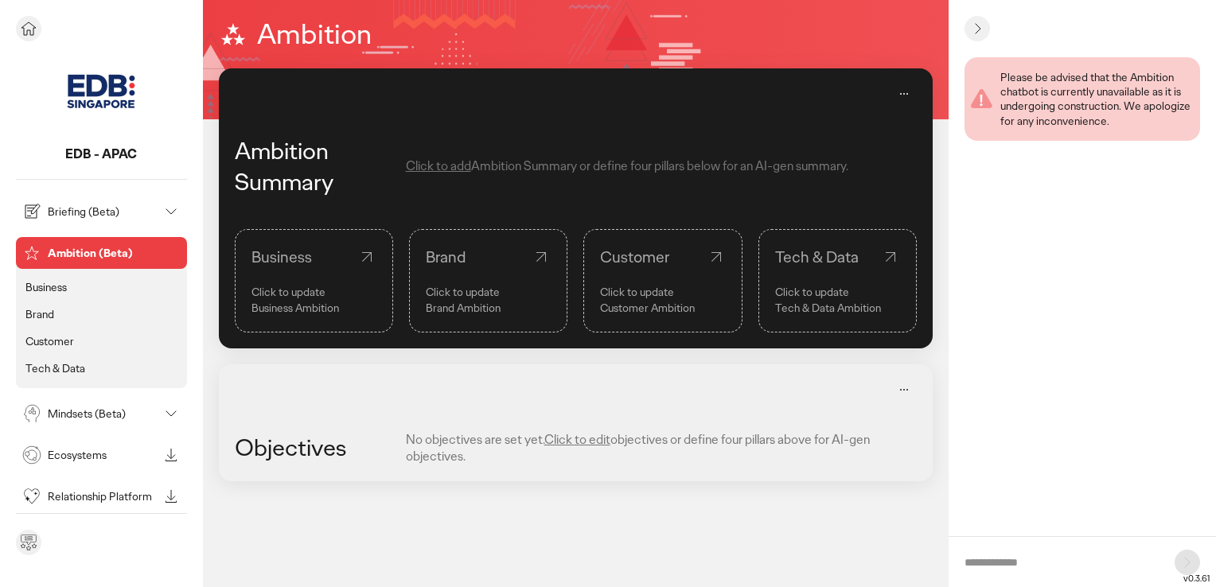
click at [82, 221] on div "Briefing (Beta)" at bounding box center [88, 211] width 139 height 25
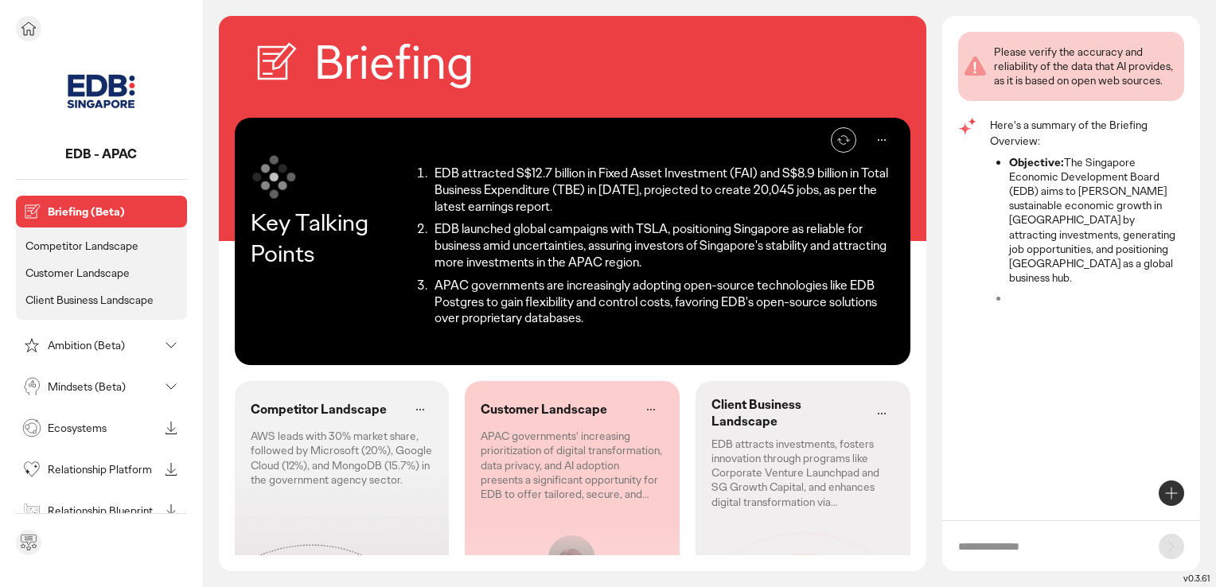
click at [54, 475] on p "Relationship Platform" at bounding box center [103, 469] width 111 height 11
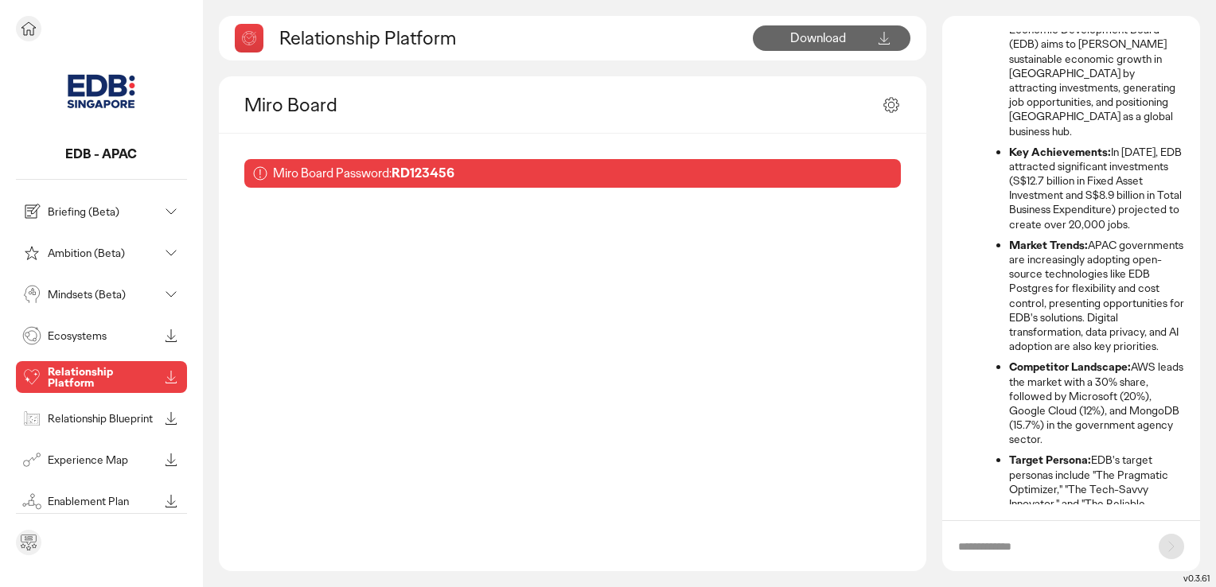
scroll to position [123, 0]
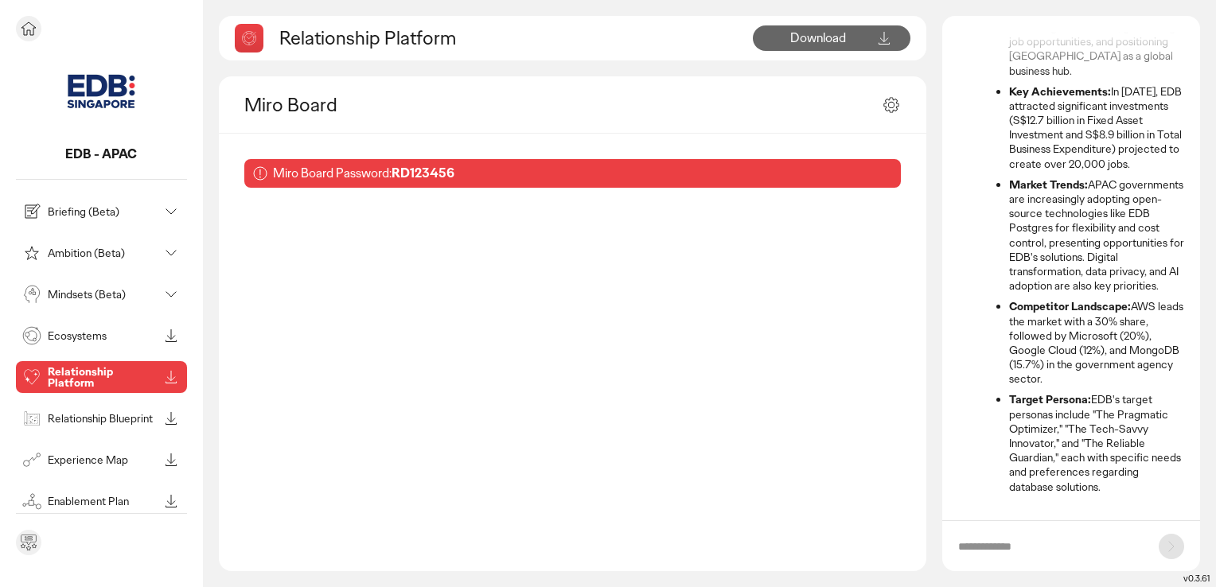
click at [75, 216] on p "Briefing (Beta)" at bounding box center [103, 211] width 111 height 11
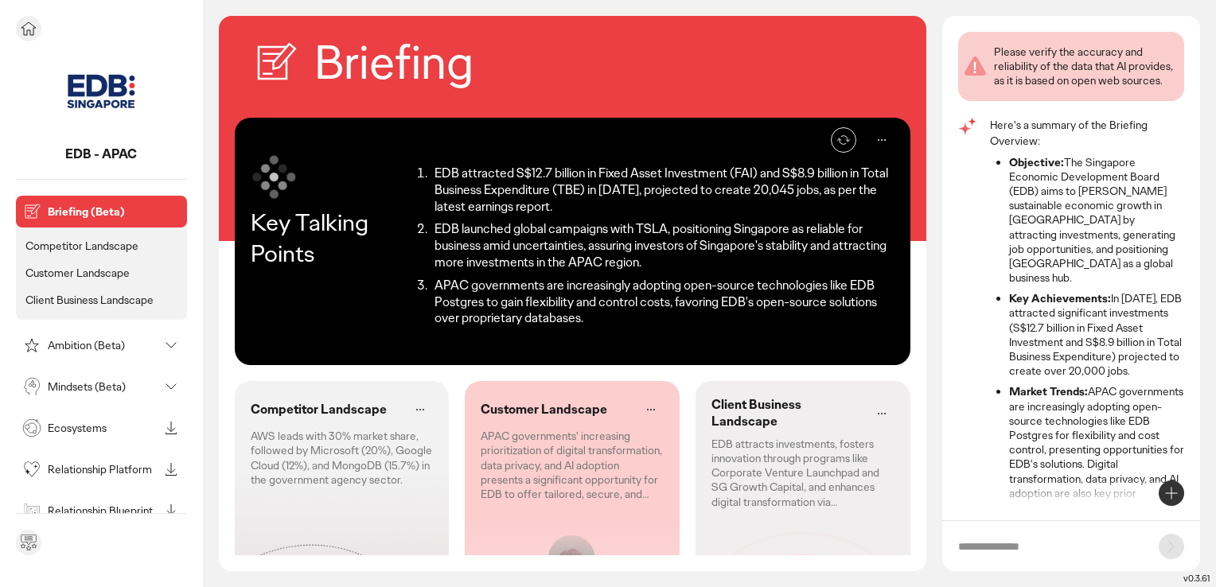
click at [70, 248] on p "Competitor Landscape" at bounding box center [81, 246] width 113 height 14
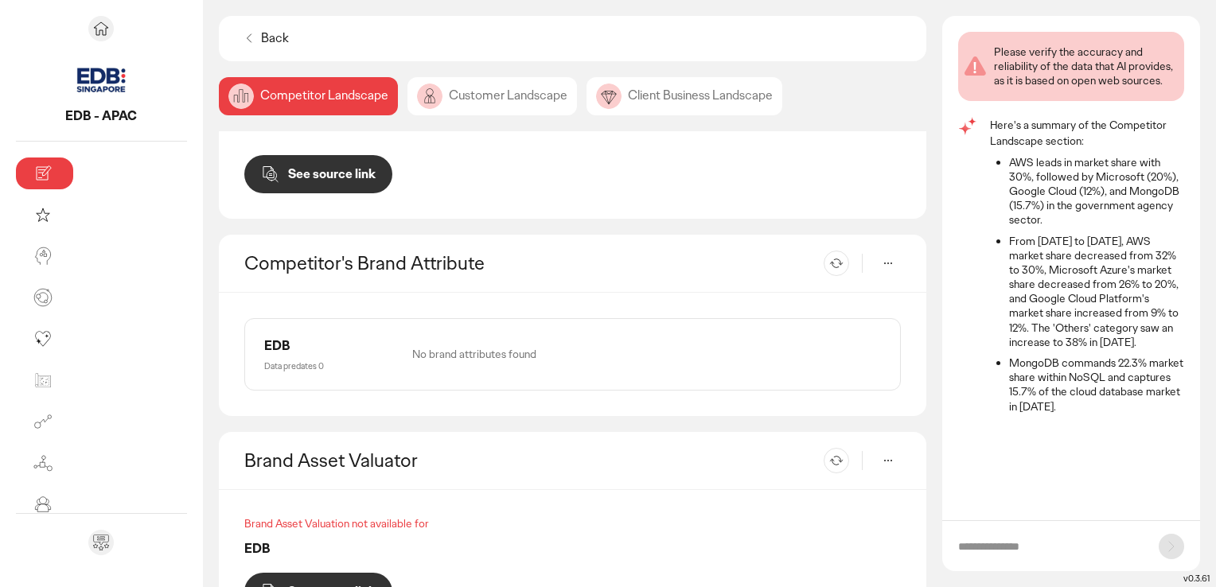
scroll to position [651, 0]
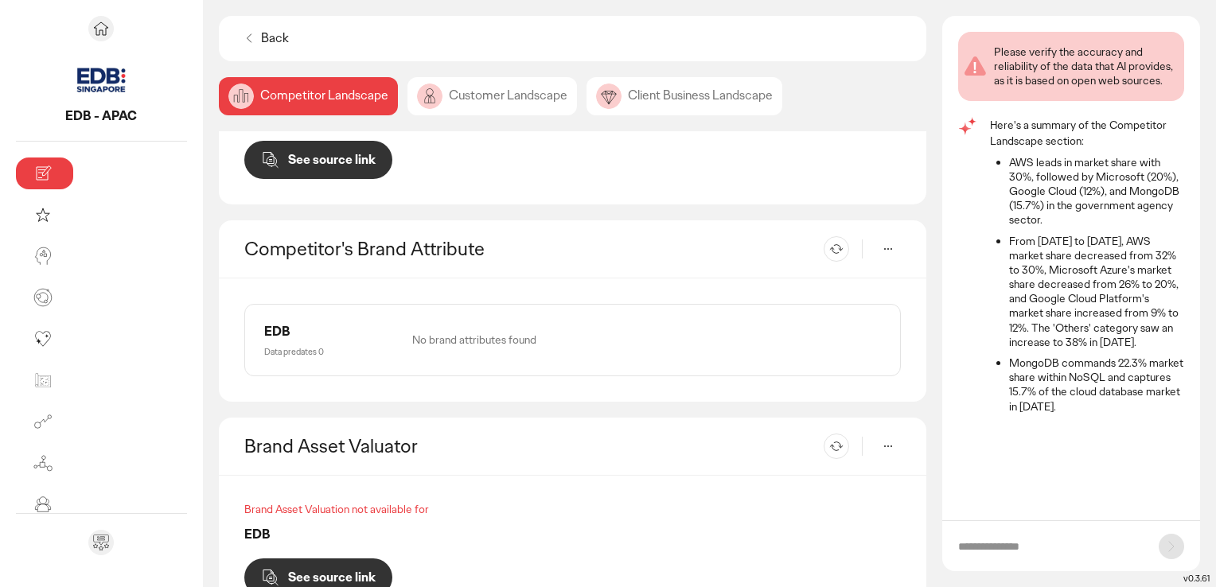
click at [244, 501] on div "Brand Asset Valuation not available for" at bounding box center [572, 509] width 657 height 16
click at [285, 501] on div "Brand Asset Valuation not available for" at bounding box center [572, 509] width 657 height 16
click at [842, 434] on button "Re-generate" at bounding box center [836, 446] width 25 height 25
